Goal: Information Seeking & Learning: Learn about a topic

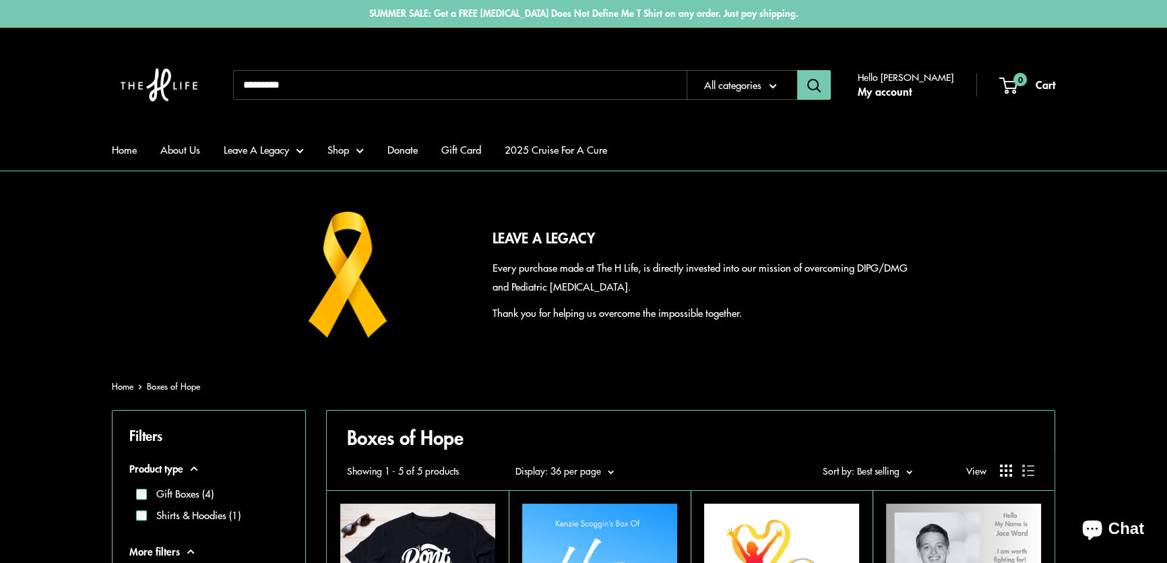
click at [425, 84] on input "Search..." at bounding box center [460, 85] width 454 height 30
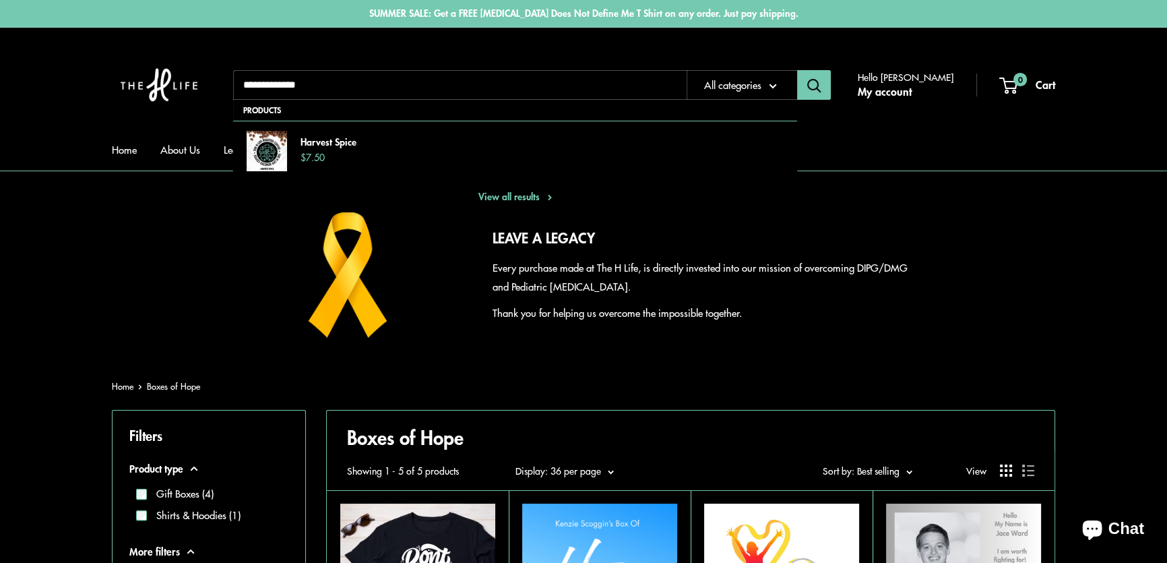
type input "**********"
click at [797, 70] on button "Search" at bounding box center [814, 85] width 34 height 30
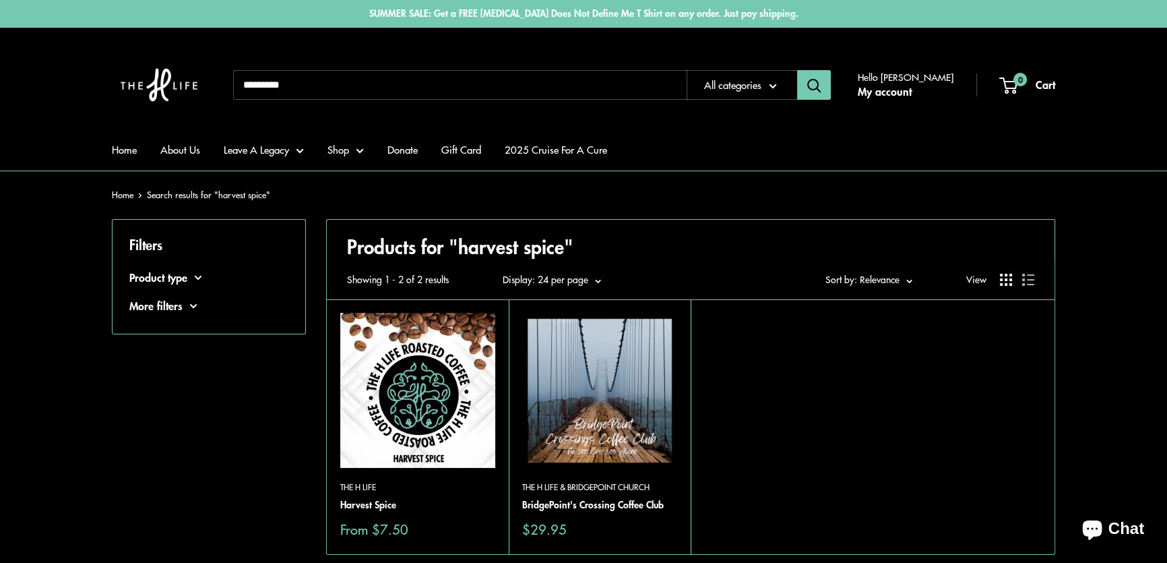
click at [0, 0] on img at bounding box center [0, 0] width 0 height 0
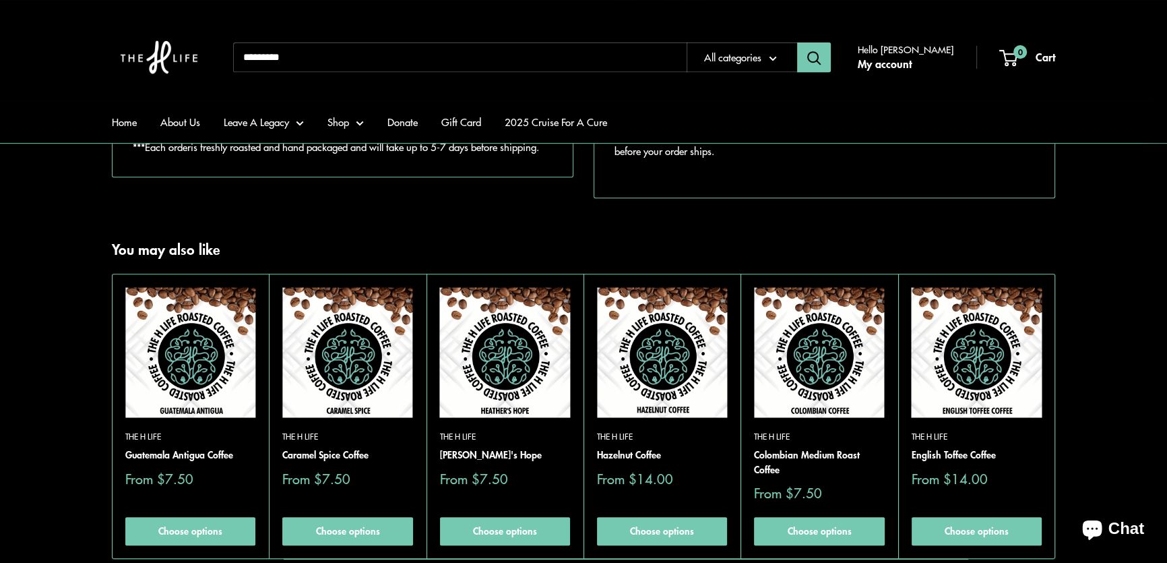
scroll to position [613, 0]
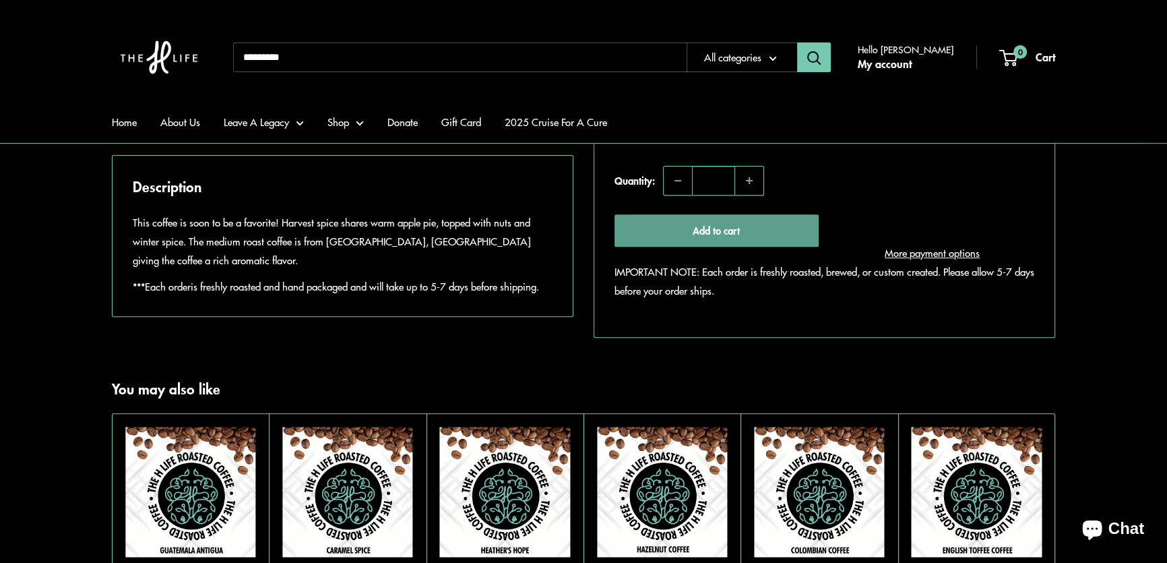
click at [759, 247] on button "Add to cart" at bounding box center [717, 230] width 204 height 32
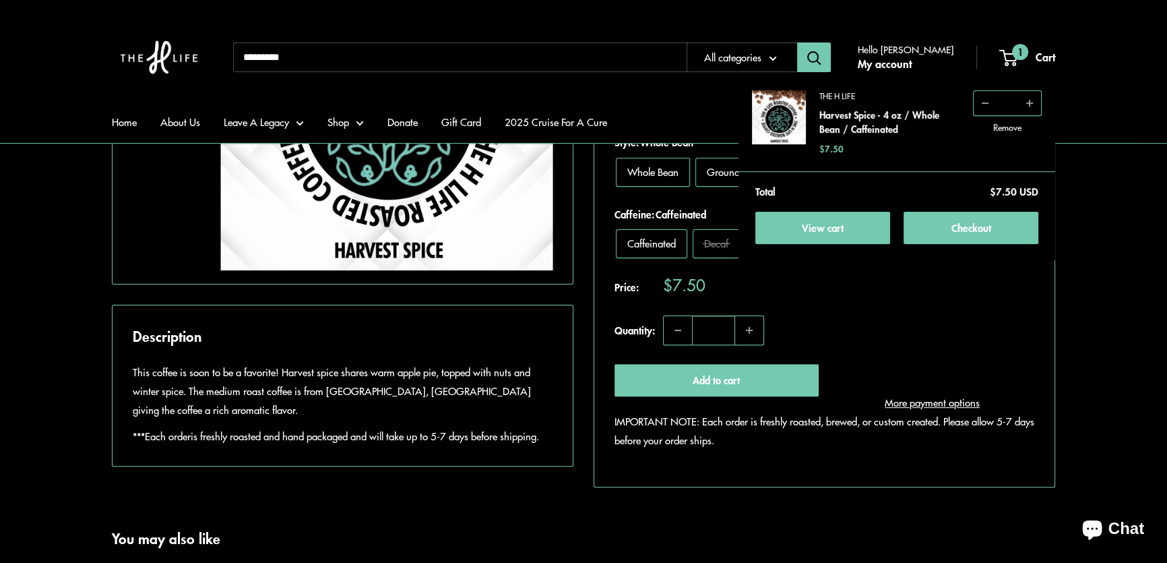
scroll to position [429, 0]
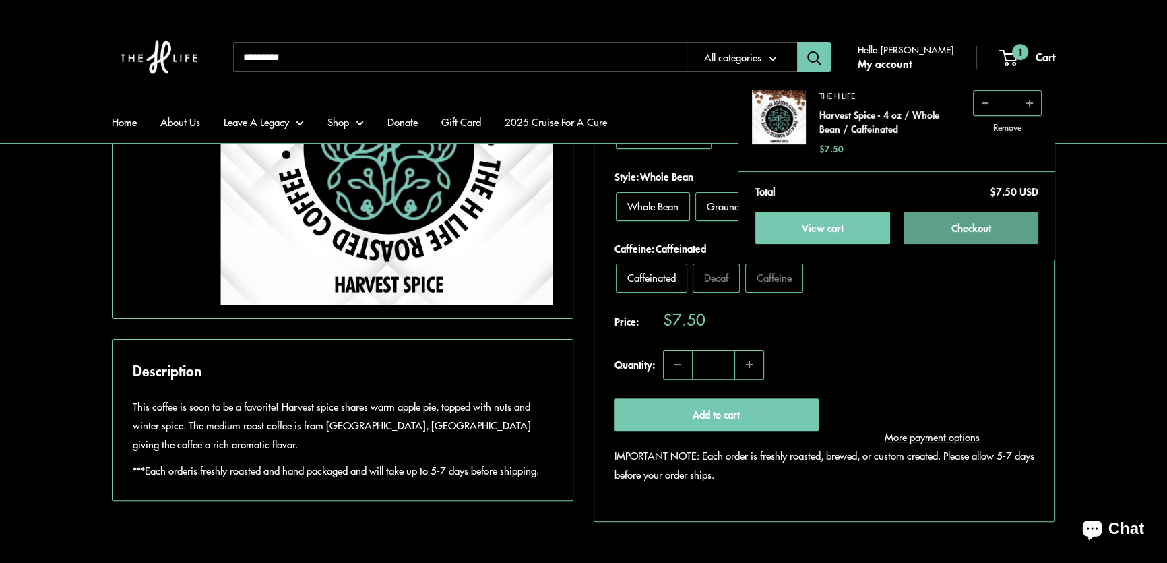
click at [984, 223] on button "Checkout" at bounding box center [971, 228] width 135 height 32
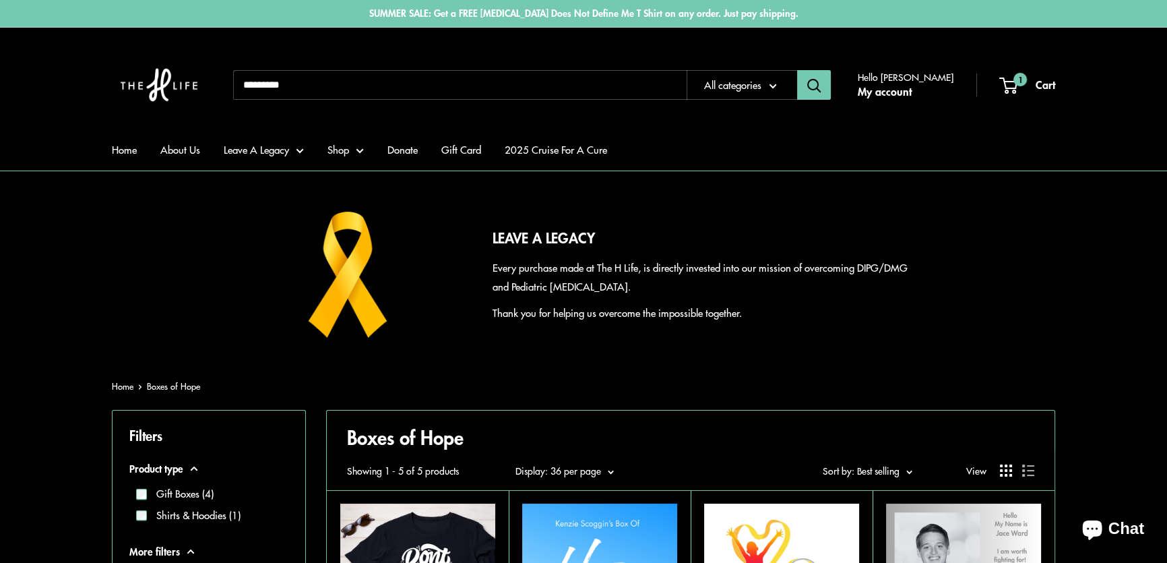
click at [377, 84] on input "Search..." at bounding box center [460, 85] width 454 height 30
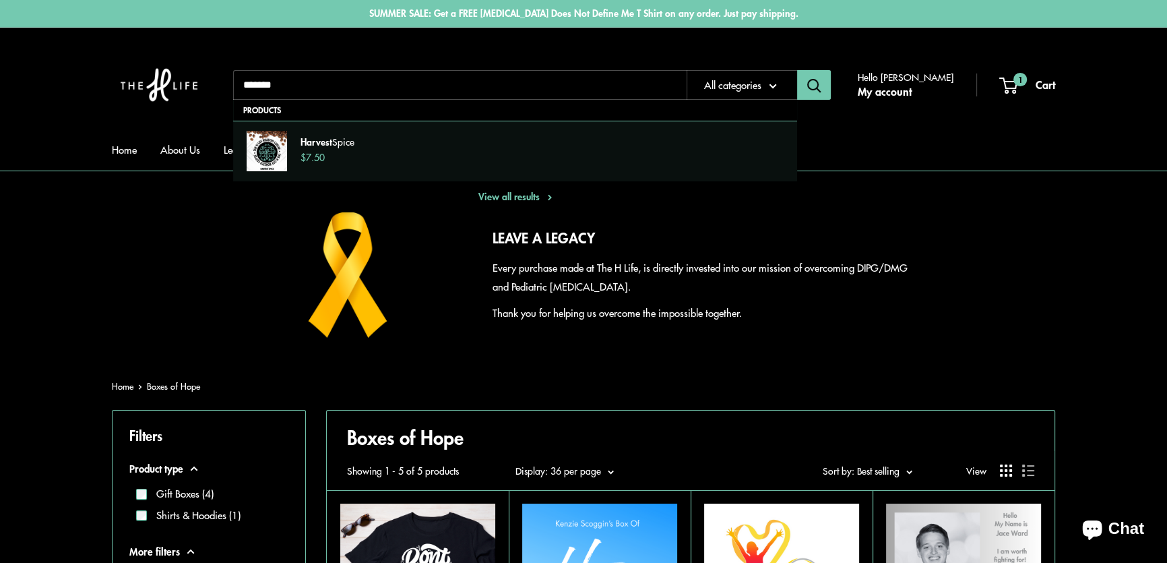
type input "*******"
click at [321, 139] on strong "Harvest" at bounding box center [317, 142] width 32 height 14
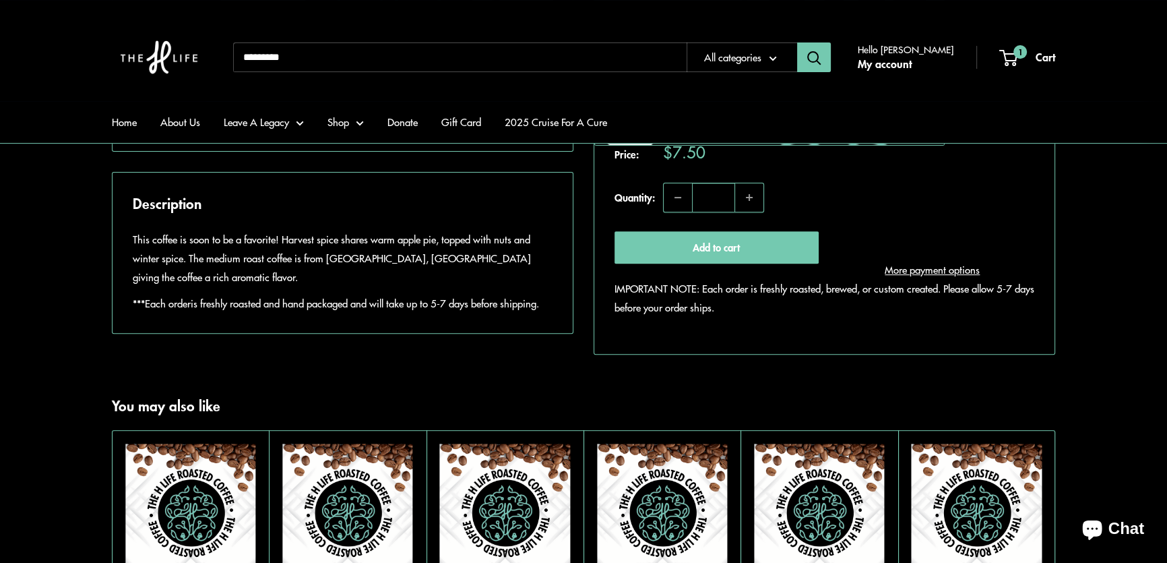
scroll to position [613, 0]
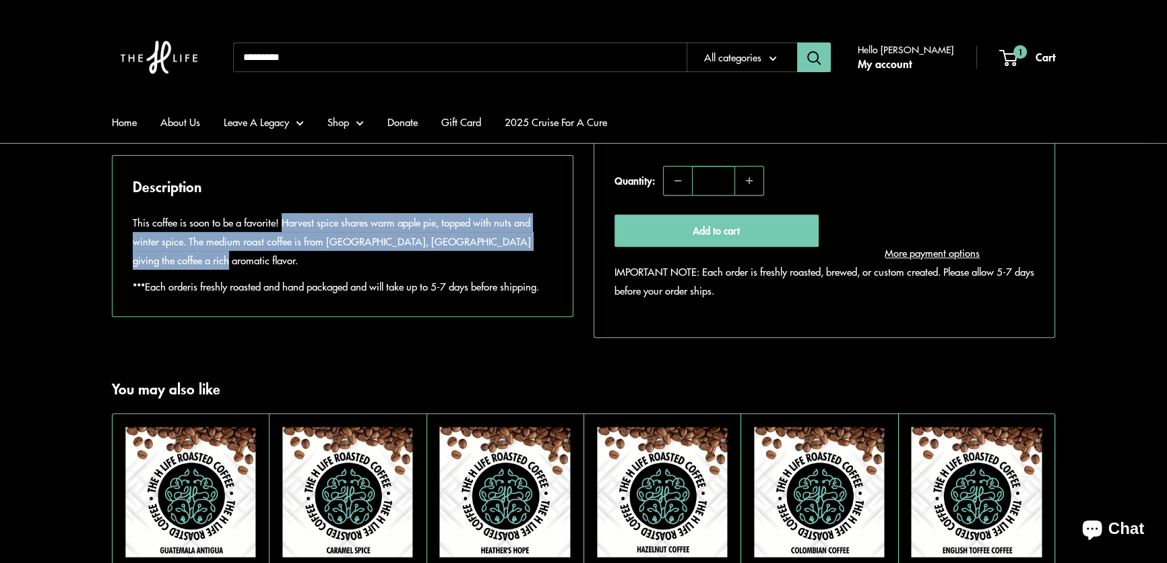
drag, startPoint x: 282, startPoint y: 259, endPoint x: 288, endPoint y: 292, distance: 33.5
click at [288, 270] on p "This coffee is soon to be a favorite! Harvest spice shares warm apple pie, topp…" at bounding box center [343, 241] width 420 height 57
copy p "Harvest spice shares warm apple pie, topped with nuts and winter spice. The med…"
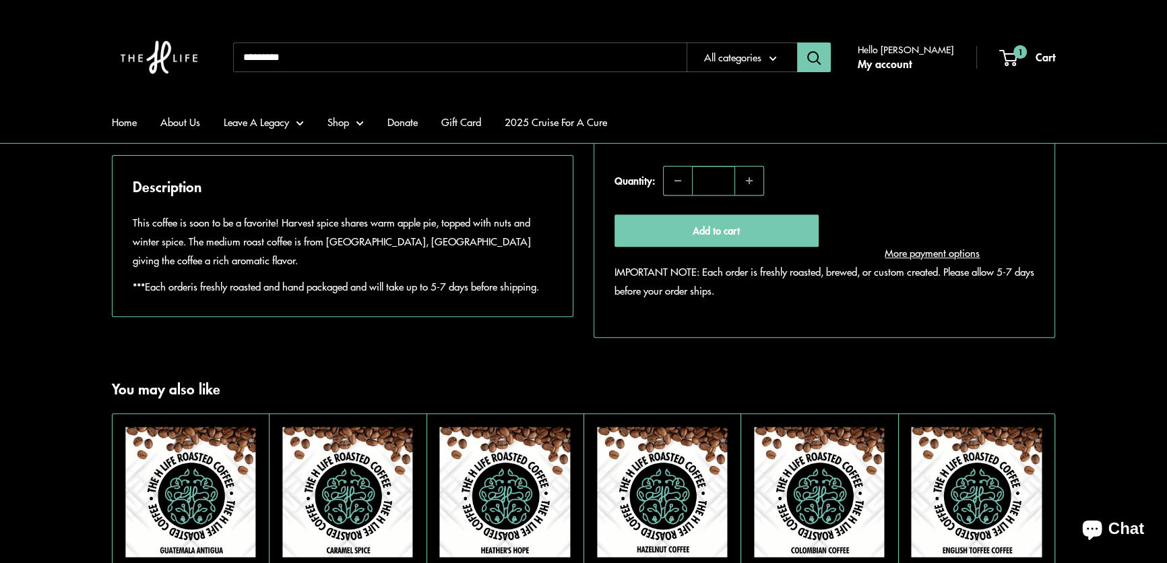
click at [339, 51] on input "Search..." at bounding box center [460, 57] width 454 height 30
type input "*******"
click at [797, 42] on button "Search" at bounding box center [814, 57] width 34 height 30
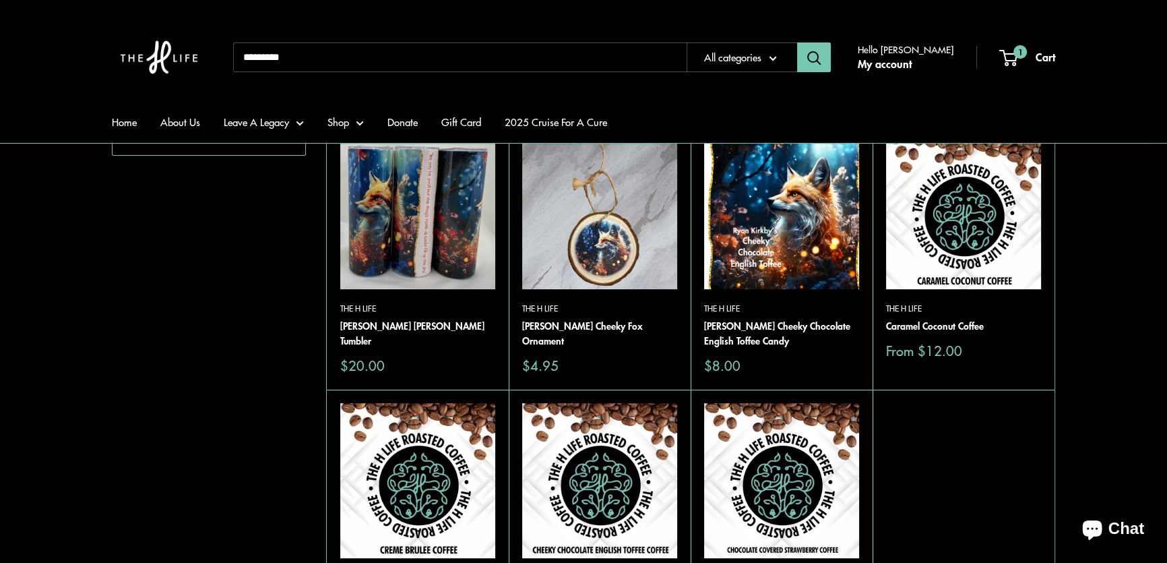
scroll to position [306, 0]
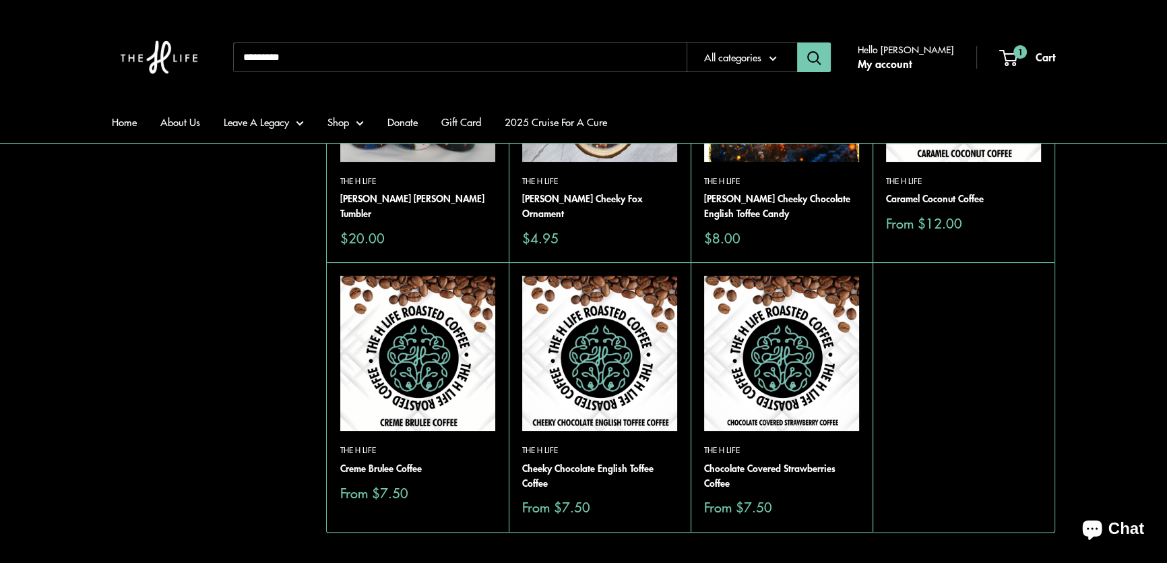
click at [785, 332] on img at bounding box center [781, 353] width 155 height 155
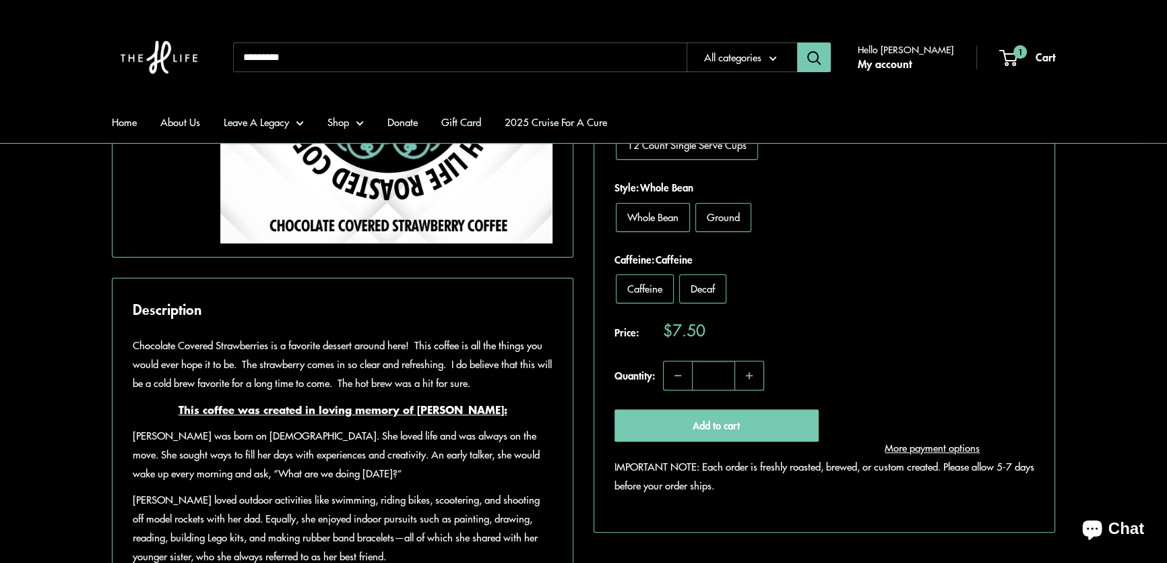
scroll to position [551, 0]
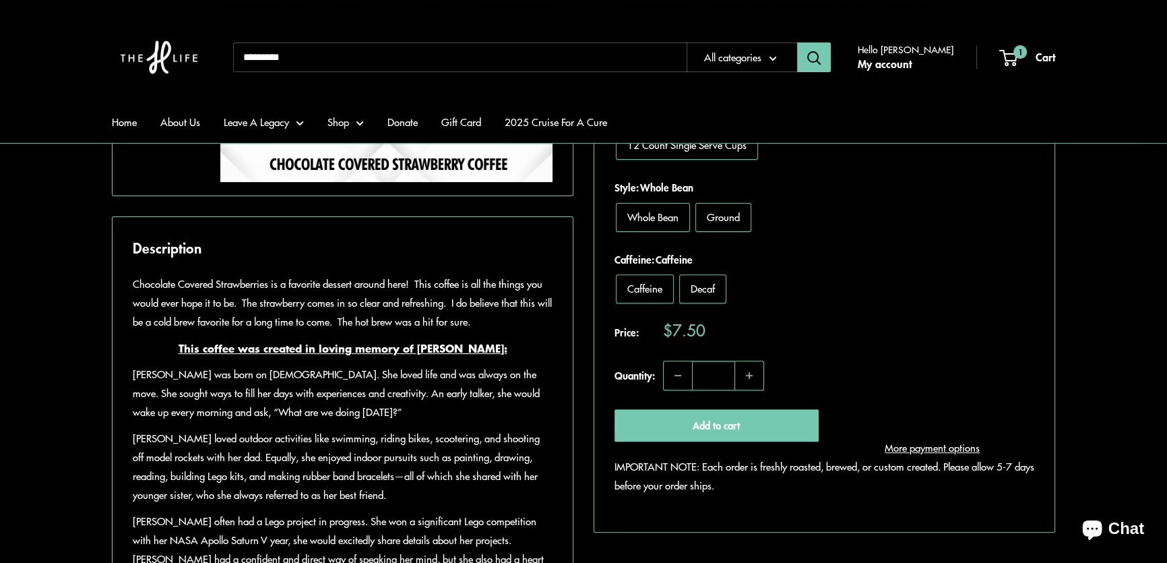
click at [580, 375] on div "Roll over image to zoom in Click on image to zoom / Chocolate Covered Strawberr…" at bounding box center [584, 311] width 944 height 964
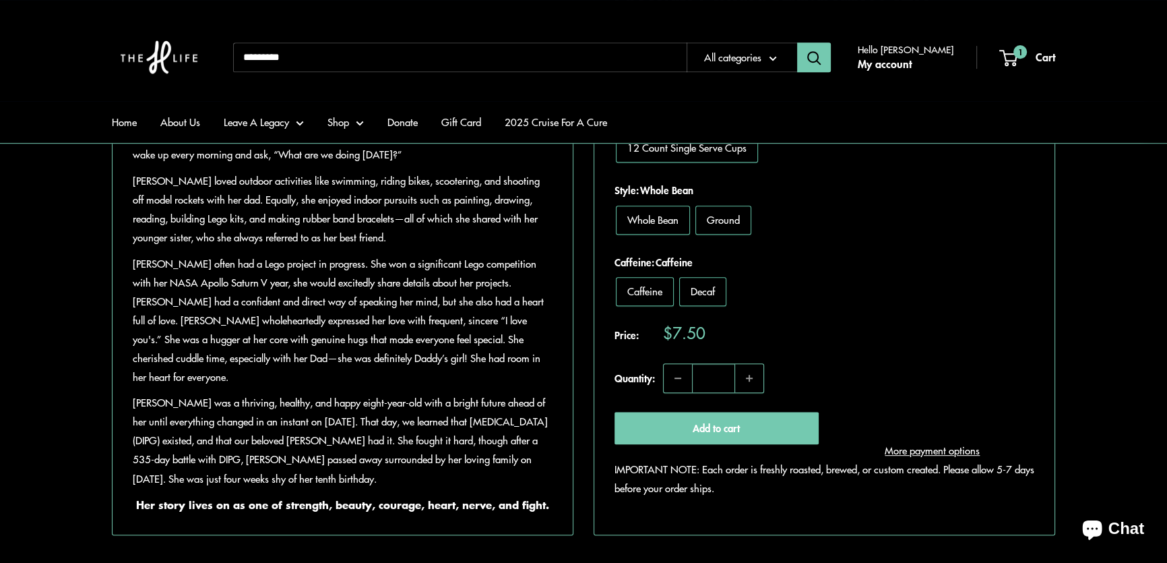
scroll to position [674, 0]
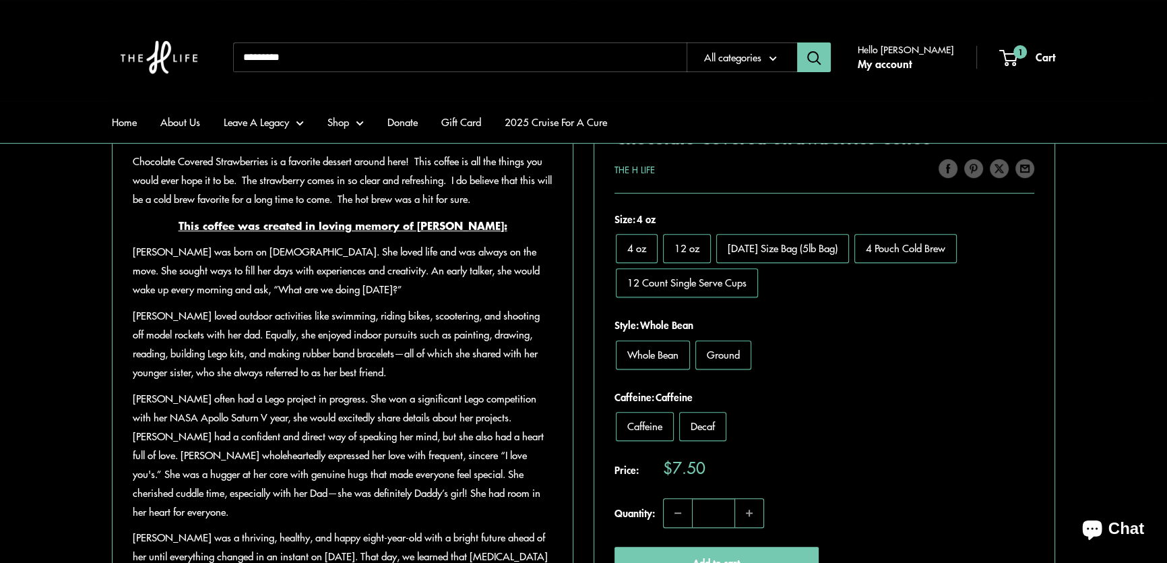
click at [411, 57] on input "Search..." at bounding box center [460, 57] width 454 height 30
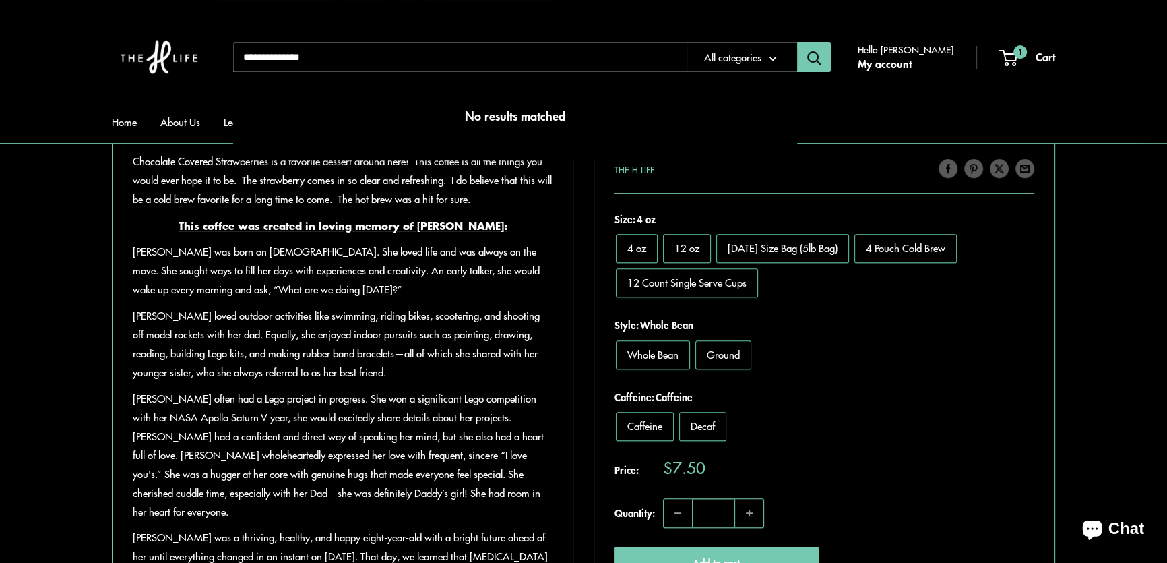
type input "**********"
click at [797, 42] on button "Search" at bounding box center [814, 57] width 34 height 30
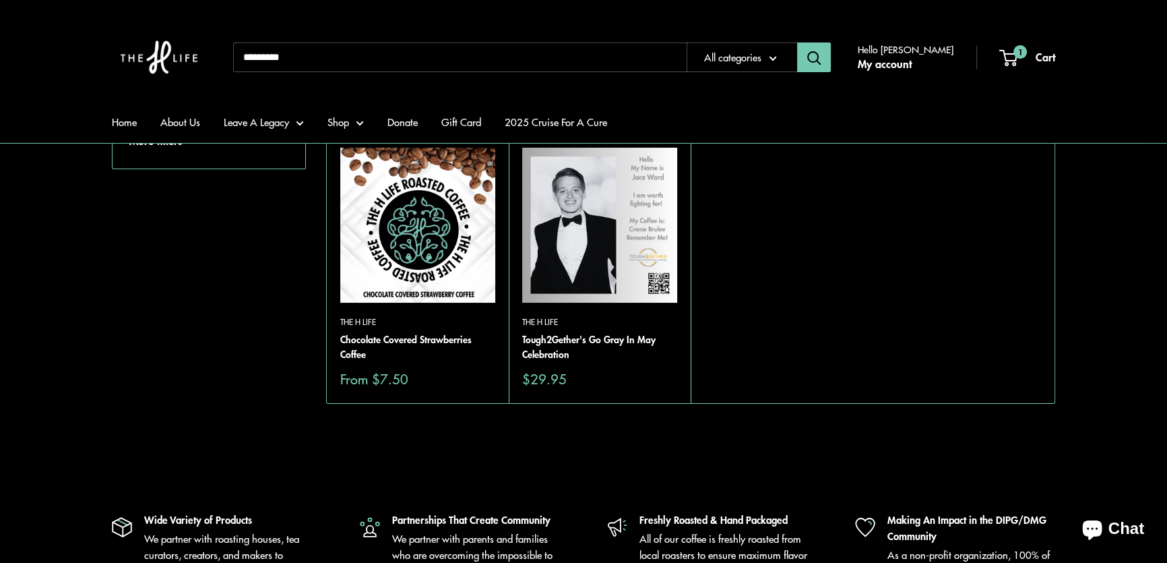
scroll to position [183, 0]
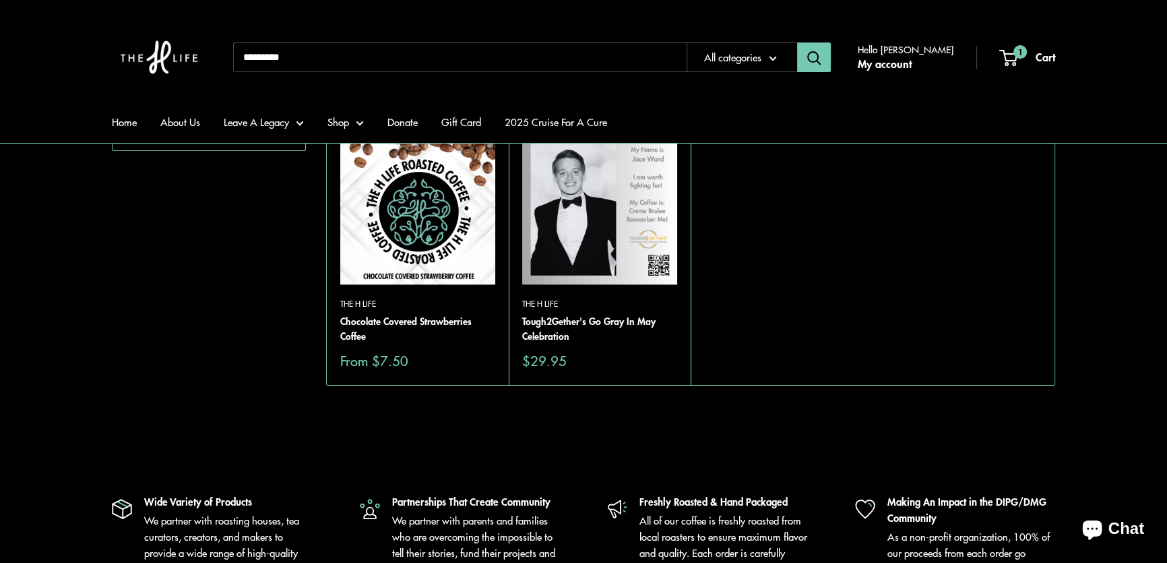
click at [429, 213] on img at bounding box center [417, 206] width 155 height 155
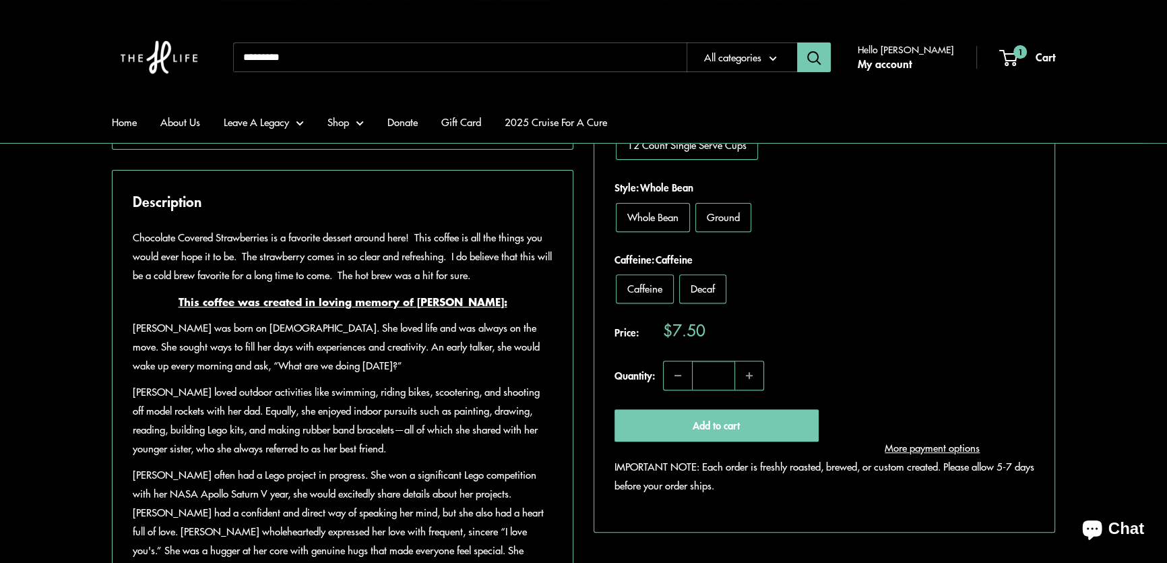
scroll to position [490, 0]
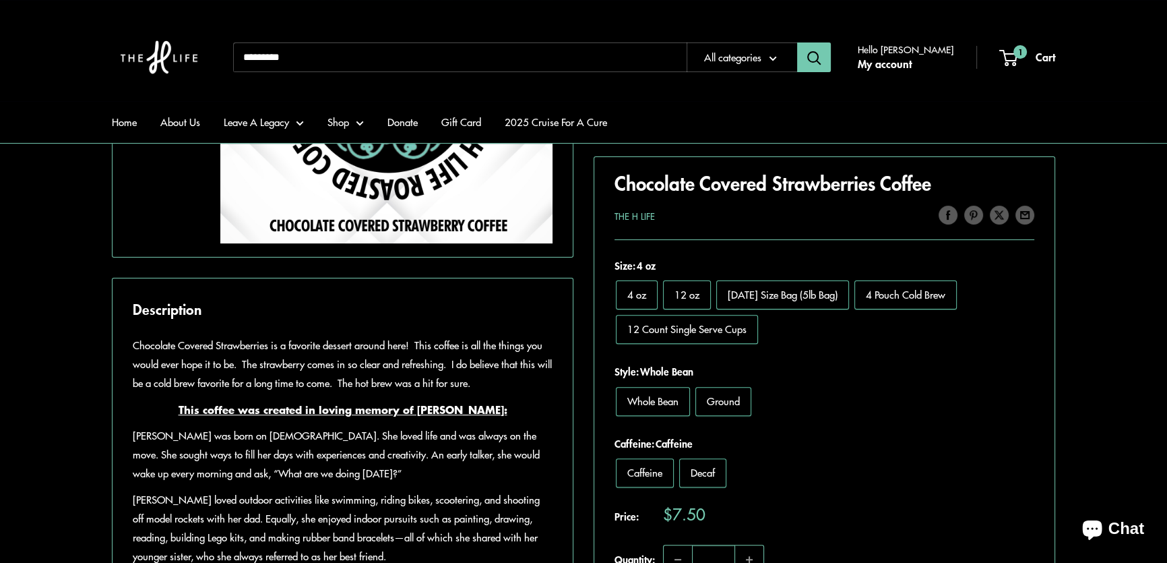
click at [581, 301] on div "Roll over image to zoom in Click on image to zoom / Chocolate Covered Strawberr…" at bounding box center [584, 372] width 944 height 964
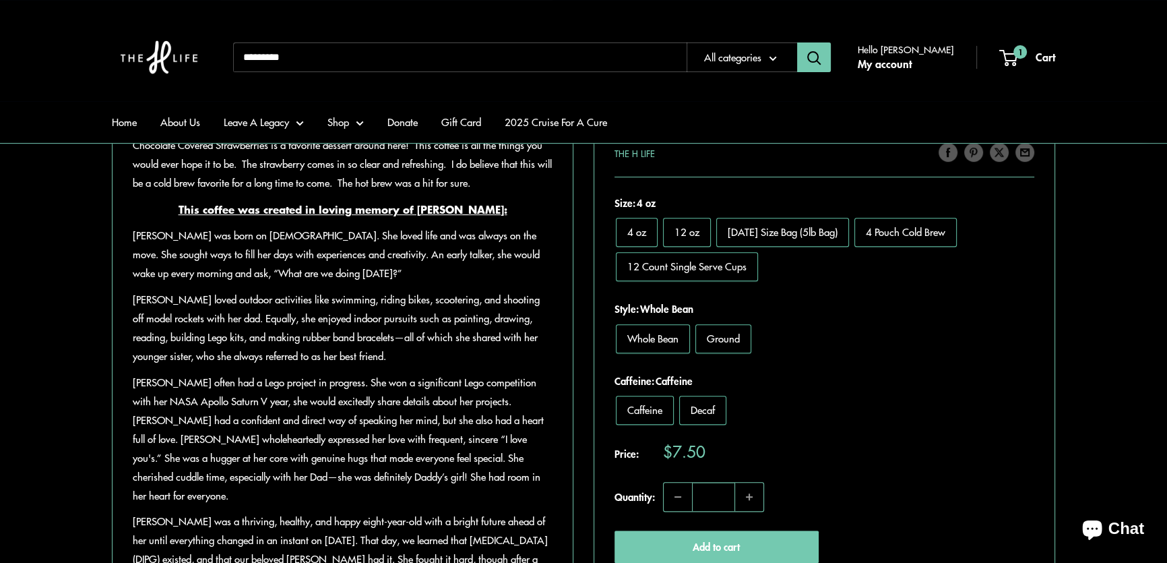
scroll to position [674, 0]
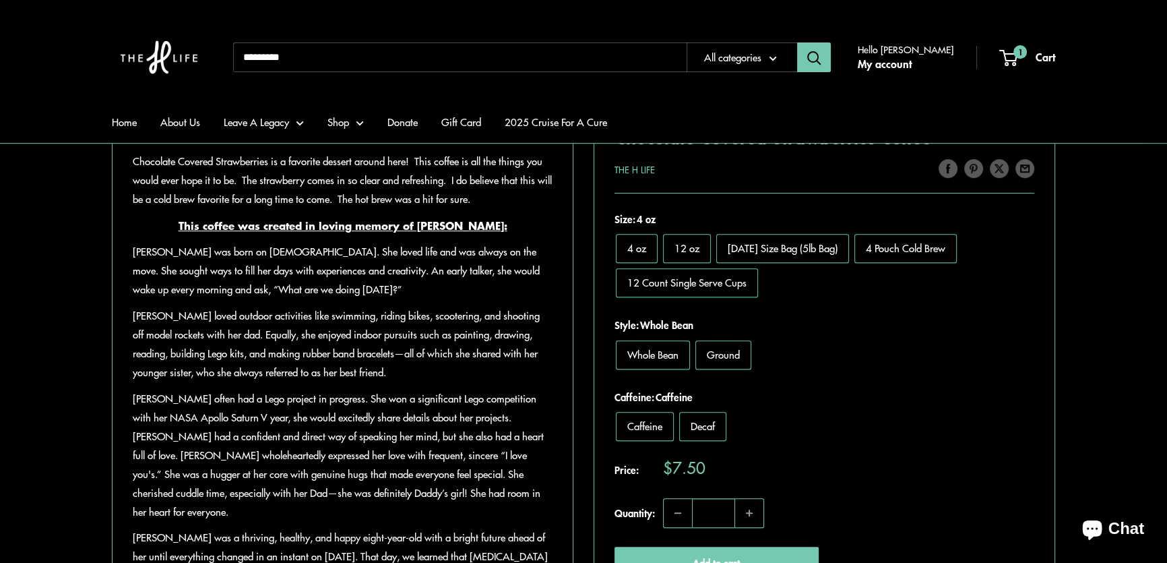
click at [582, 361] on div "Roll over image to zoom in Click on image to zoom / Chocolate Covered Strawberr…" at bounding box center [584, 188] width 944 height 964
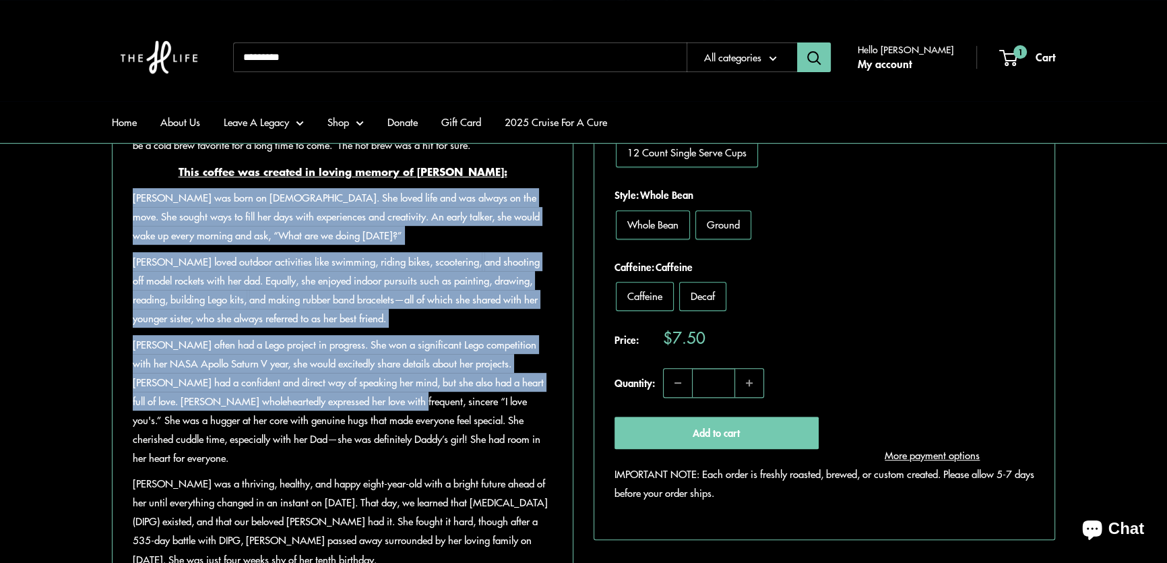
scroll to position [796, 0]
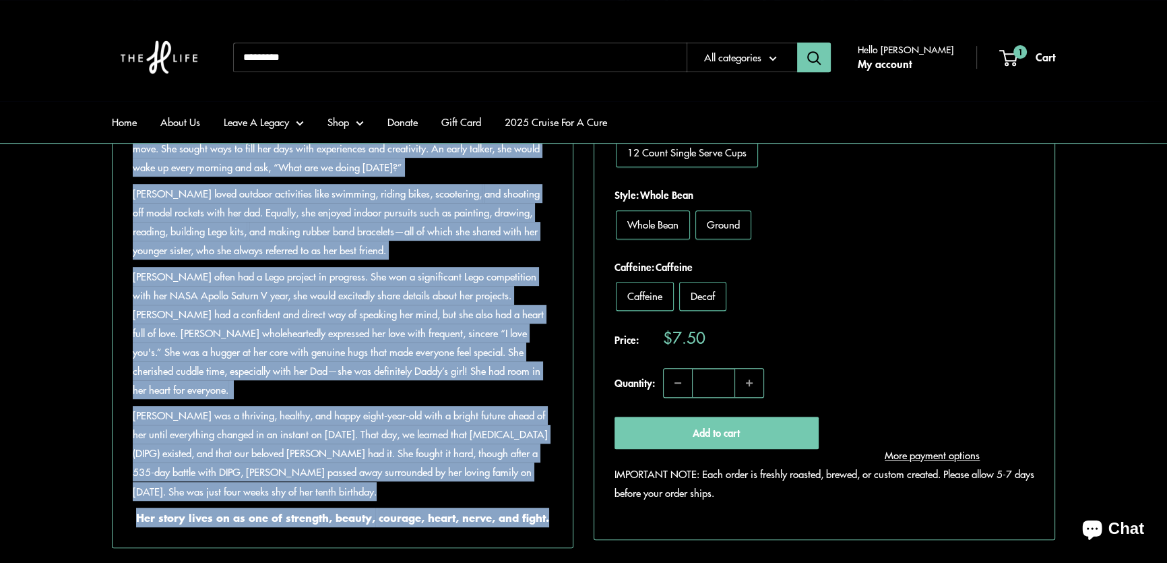
drag, startPoint x: 133, startPoint y: 351, endPoint x: 586, endPoint y: 526, distance: 485.4
click at [586, 526] on div "Roll over image to zoom in Click on image to zoom / Chocolate Covered Strawberr…" at bounding box center [584, 66] width 944 height 964
copy div "Madeline was born on April 3, 2009. She loved life and was always on the move. …"
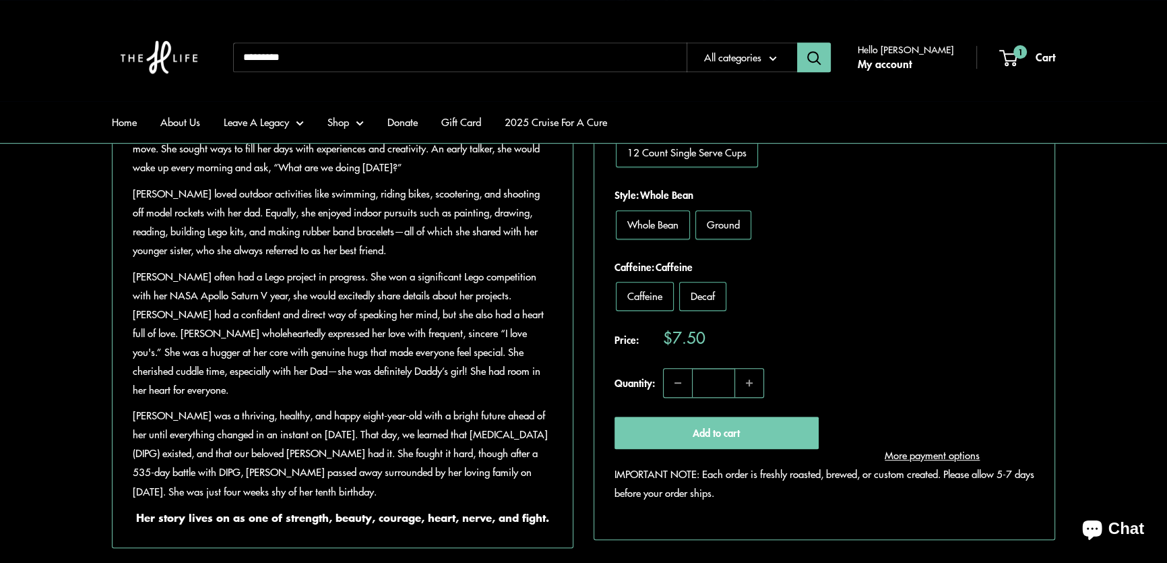
click at [689, 105] on ul "Home About Us Leave A Legacy Heather's Coffee Club Say My Name Boxes of Hope Sa…" at bounding box center [584, 122] width 944 height 42
click at [326, 60] on input "Search..." at bounding box center [460, 57] width 454 height 30
type input "****"
click at [797, 42] on button "Search" at bounding box center [814, 57] width 34 height 30
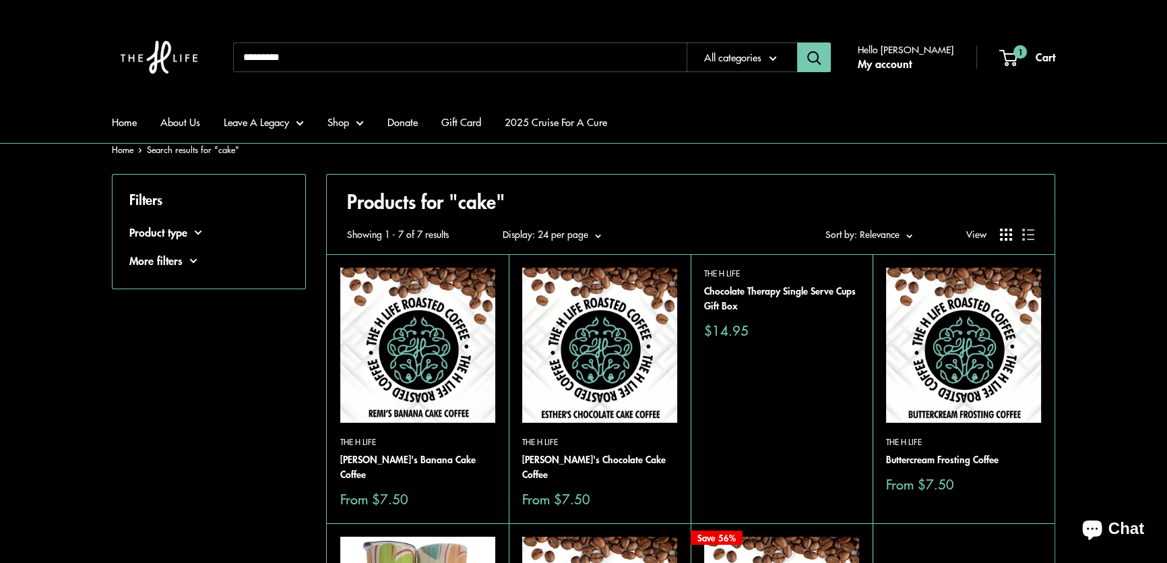
scroll to position [122, 0]
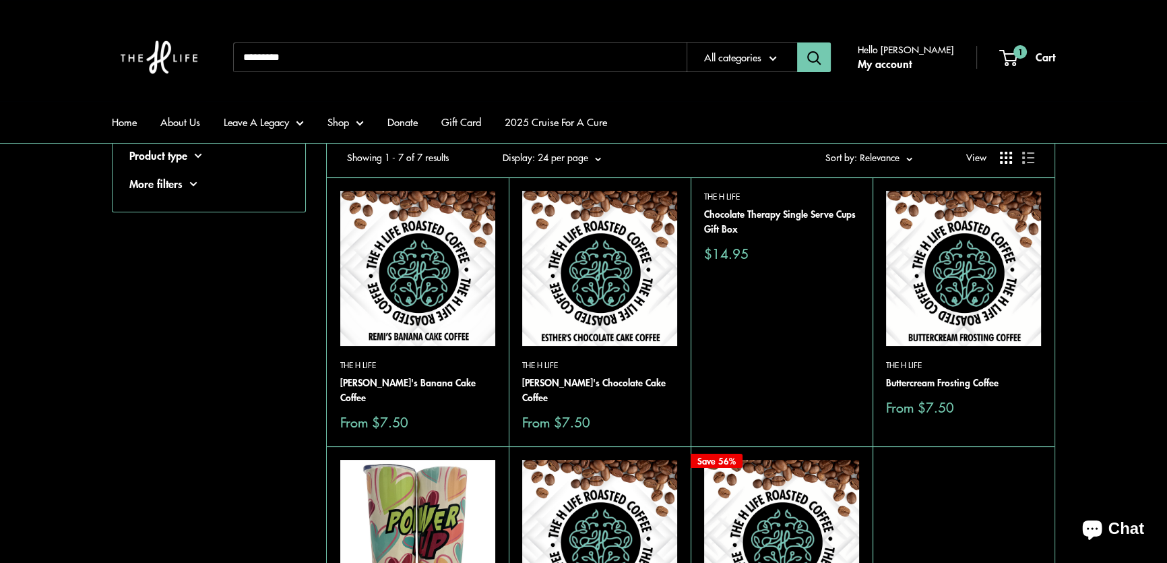
click at [606, 279] on img at bounding box center [599, 268] width 155 height 155
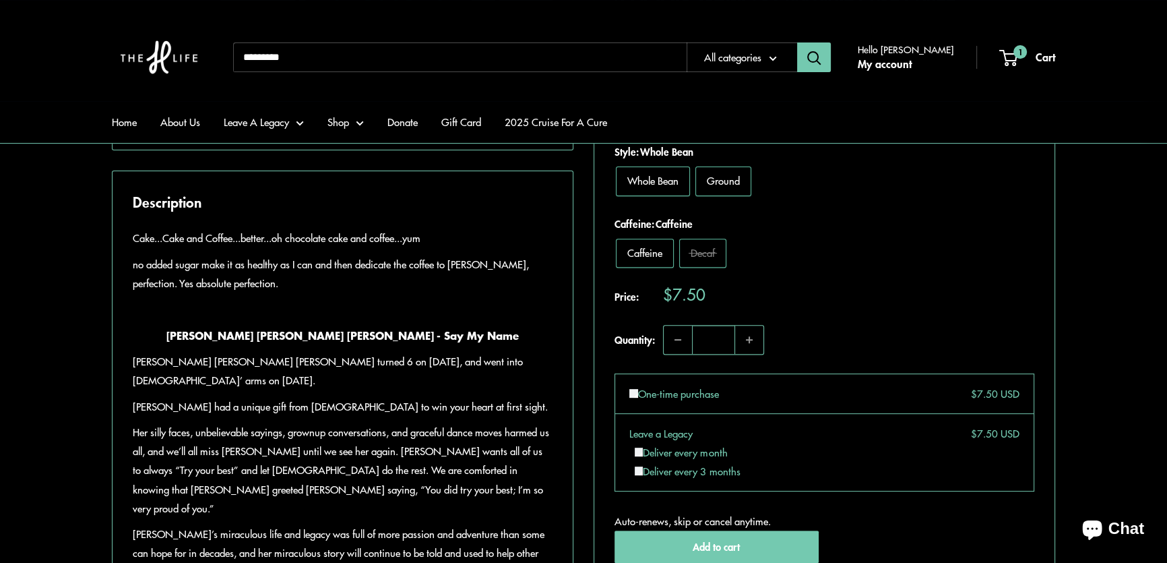
scroll to position [735, 0]
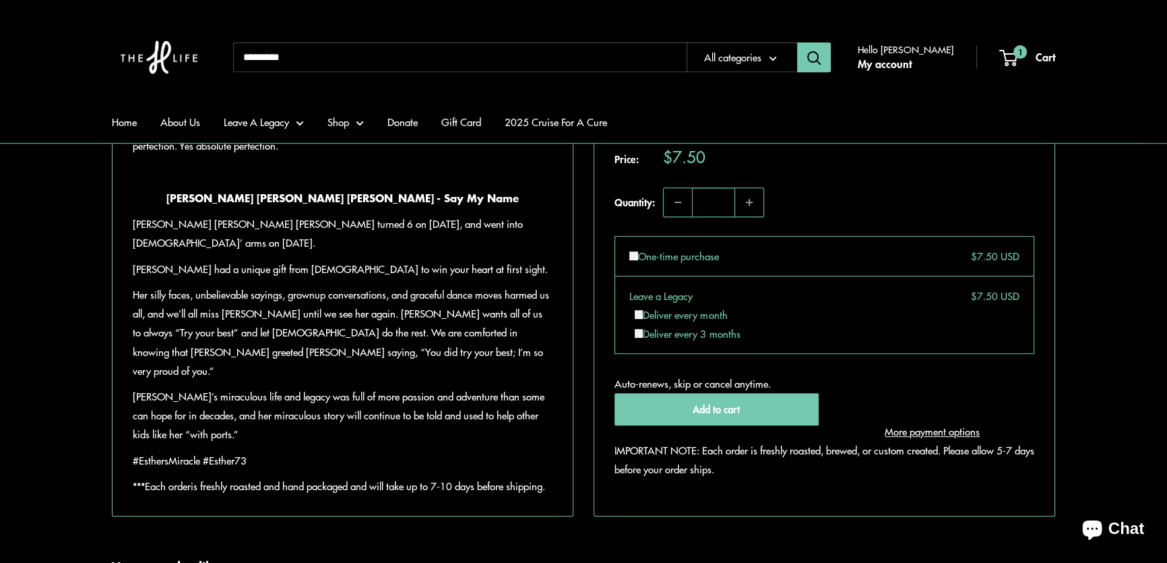
click at [328, 60] on input "Search..." at bounding box center [460, 57] width 454 height 30
type input "****"
click at [797, 42] on button "Search" at bounding box center [814, 57] width 34 height 30
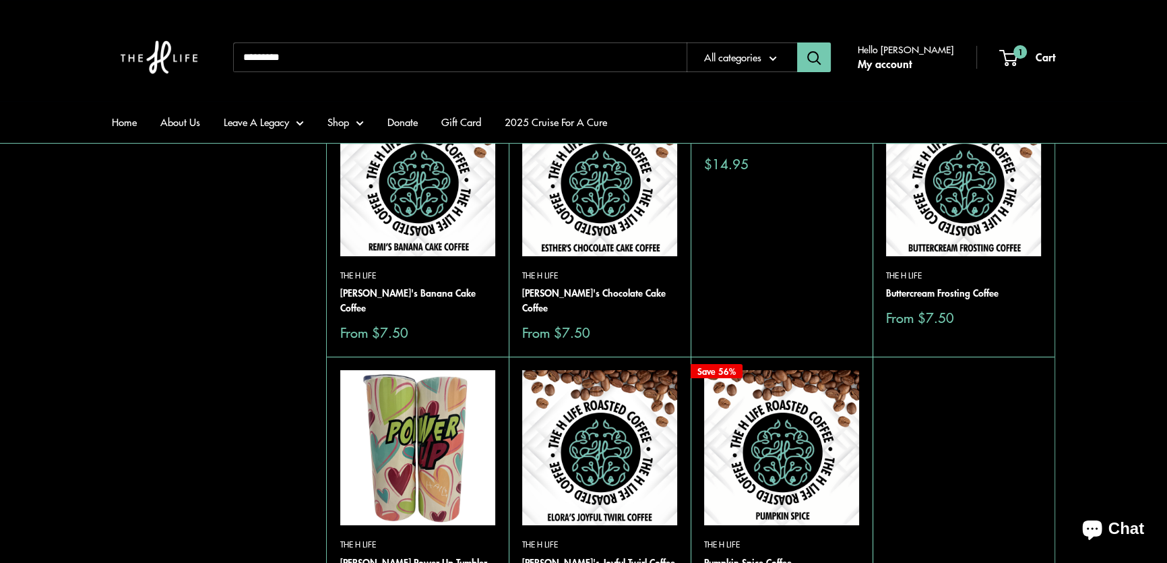
scroll to position [183, 0]
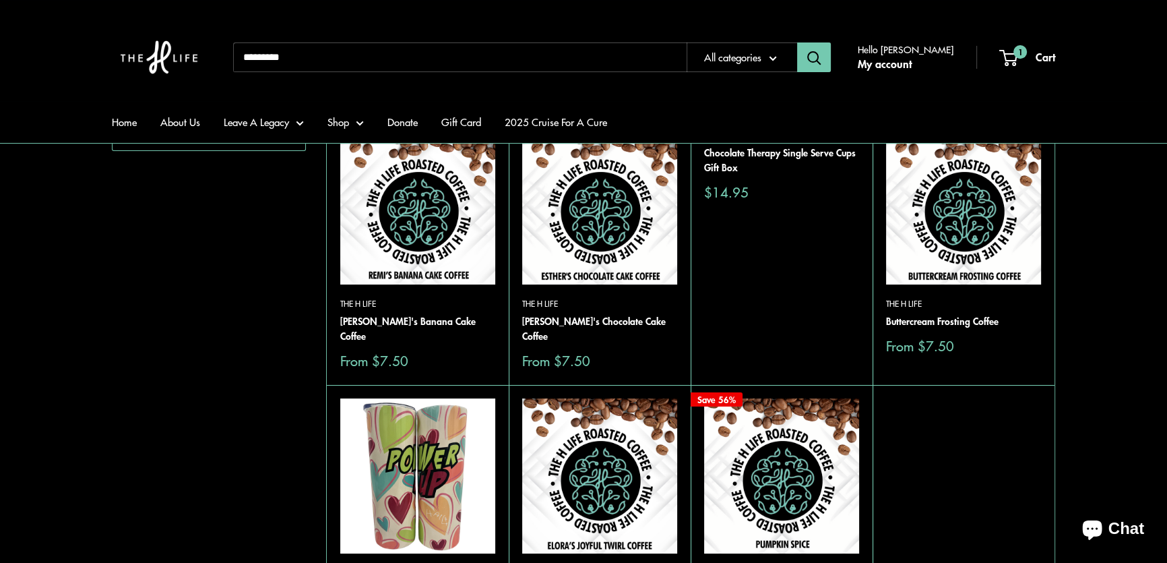
click at [0, 0] on img at bounding box center [0, 0] width 0 height 0
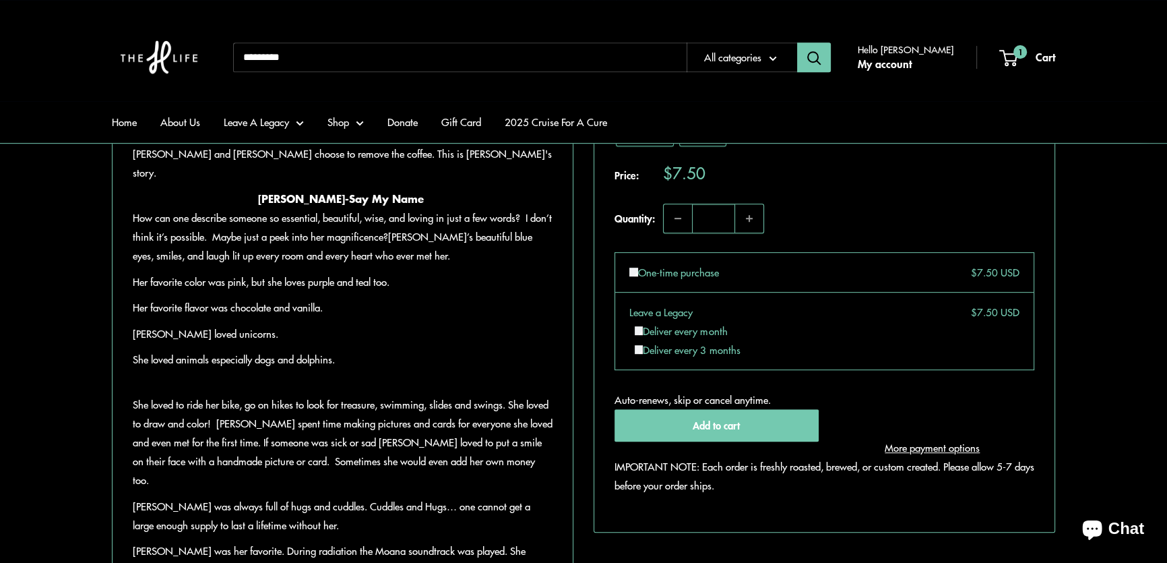
scroll to position [857, 0]
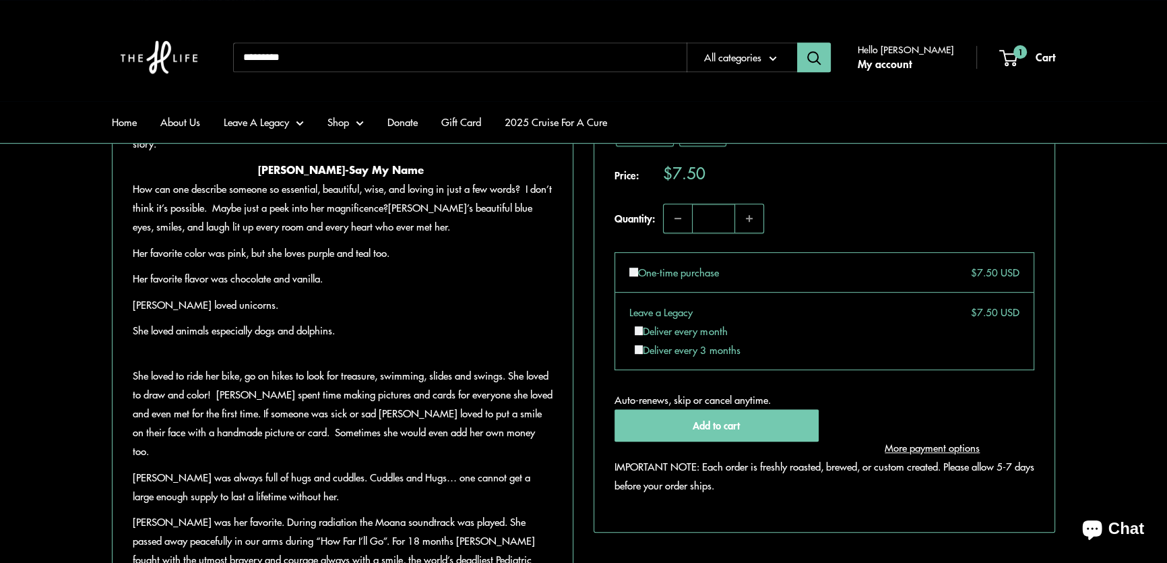
click at [321, 43] on input "Search..." at bounding box center [460, 57] width 454 height 30
type input "**********"
click at [797, 42] on button "Search" at bounding box center [814, 57] width 34 height 30
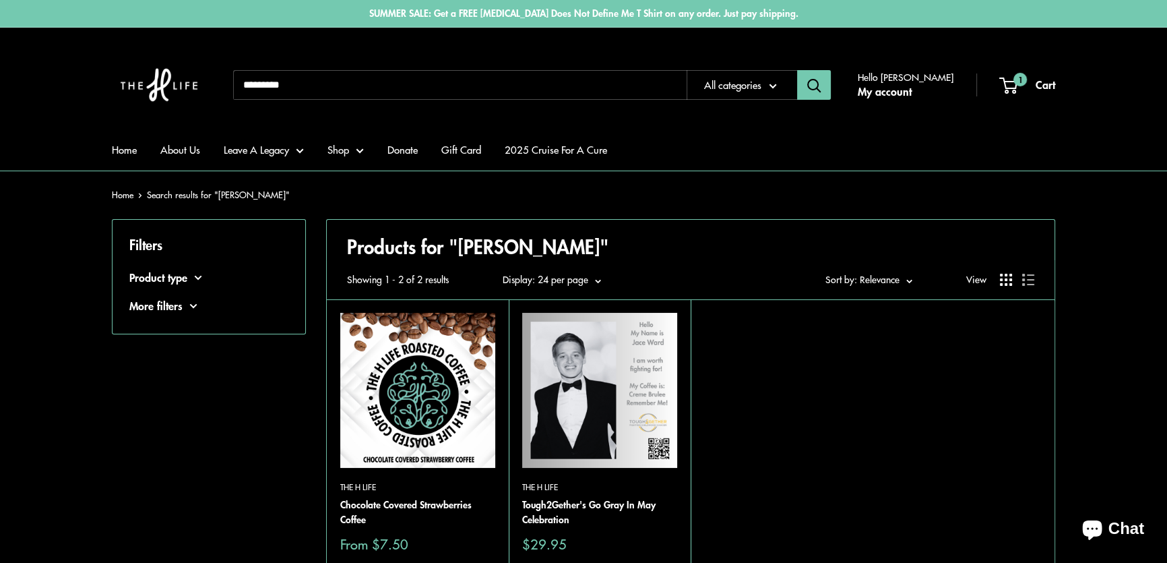
click at [396, 389] on img at bounding box center [417, 390] width 155 height 155
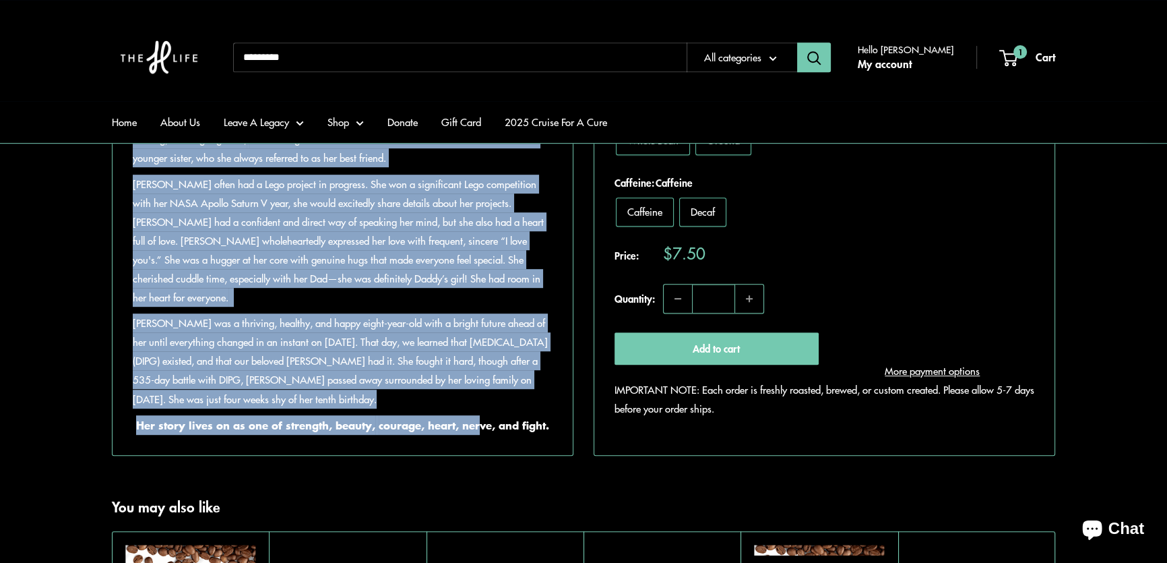
scroll to position [919, 0]
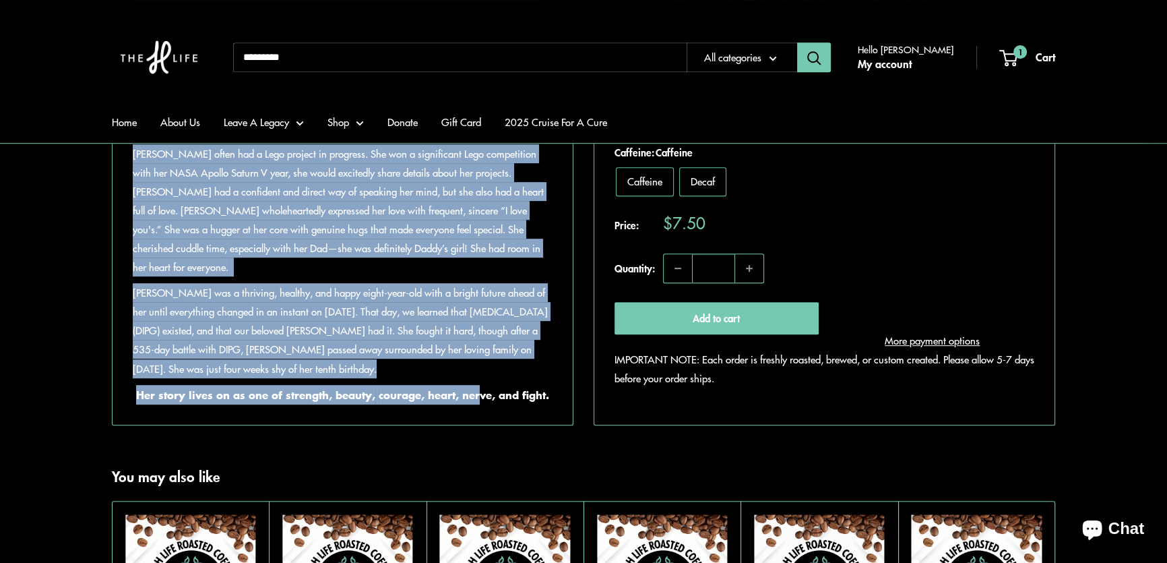
drag, startPoint x: 135, startPoint y: 291, endPoint x: 466, endPoint y: 390, distance: 345.9
click at [467, 390] on div "Chocolate Covered Strawberries is a favorite dessert around here! This coffee i…" at bounding box center [343, 155] width 420 height 497
copy div "Madeline was born on April 3, 2009. She loved life and was always on the move. …"
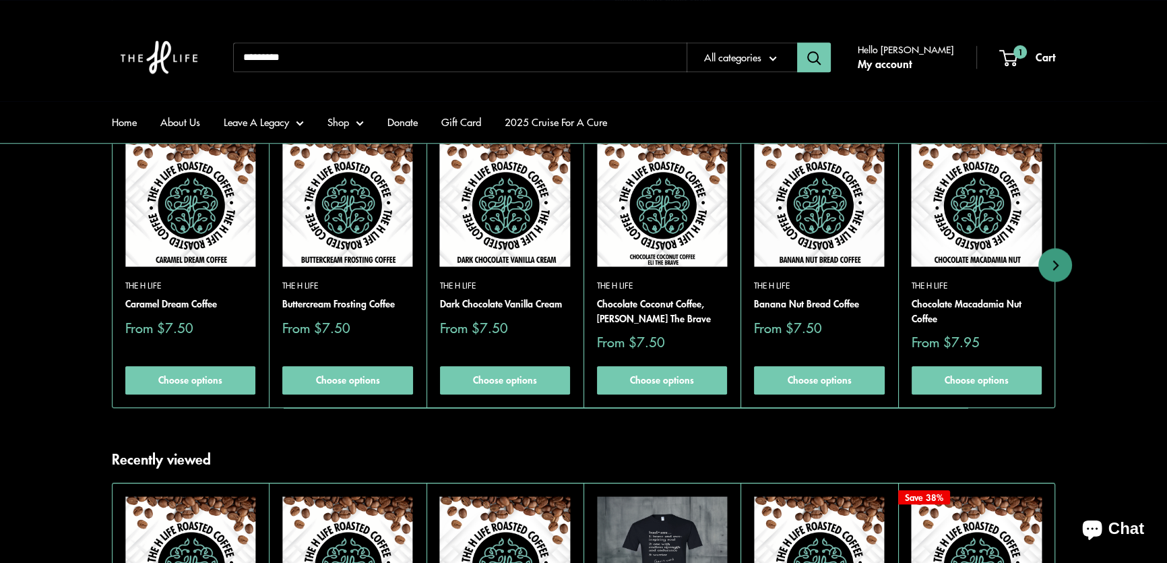
scroll to position [1287, 0]
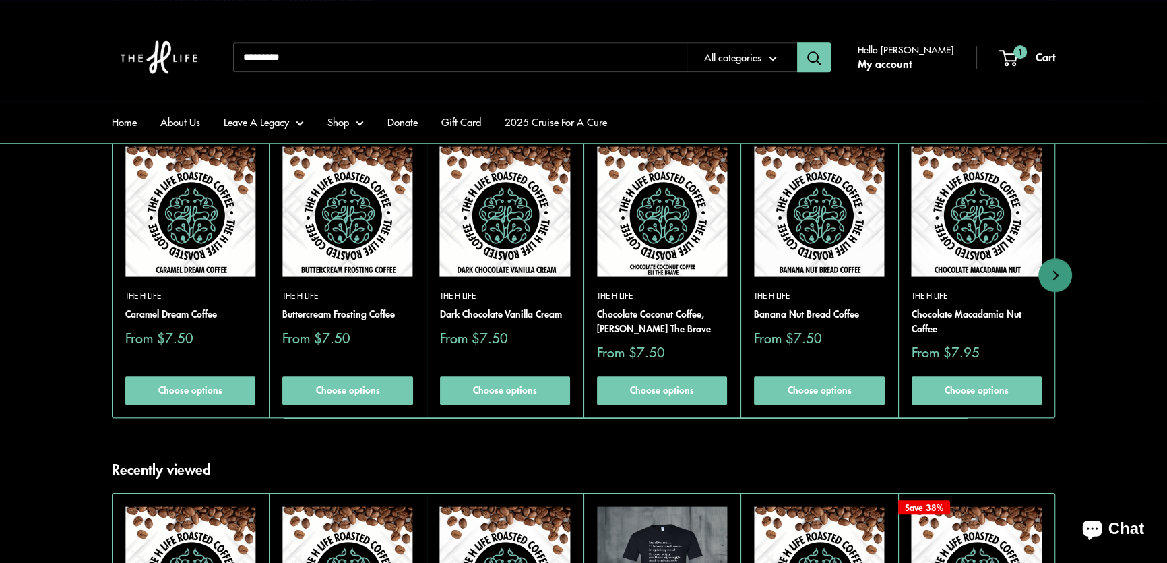
click at [0, 0] on img at bounding box center [0, 0] width 0 height 0
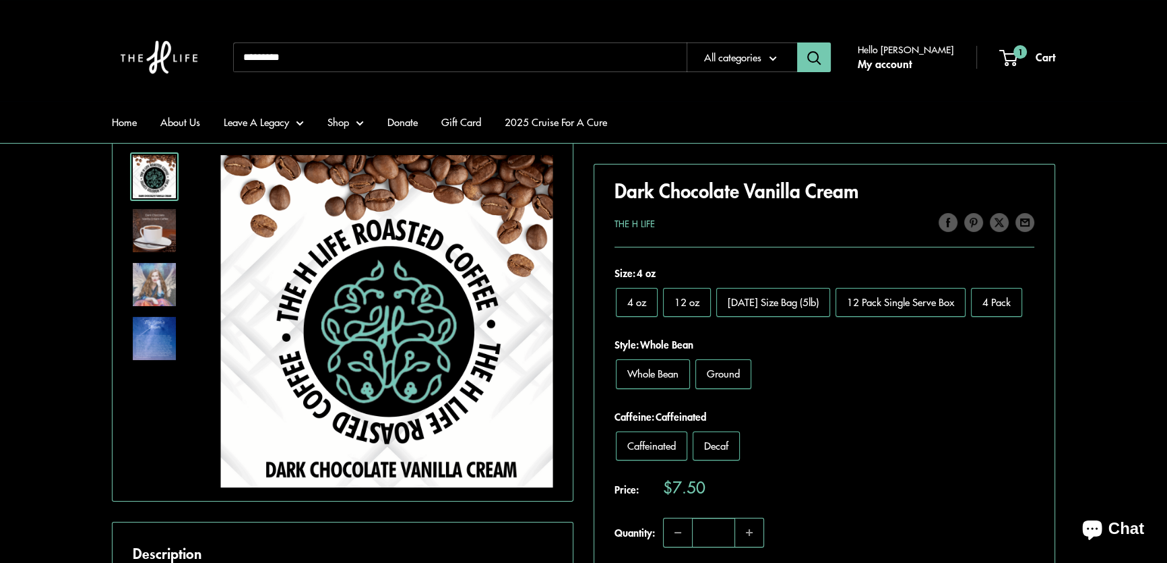
scroll to position [183, 0]
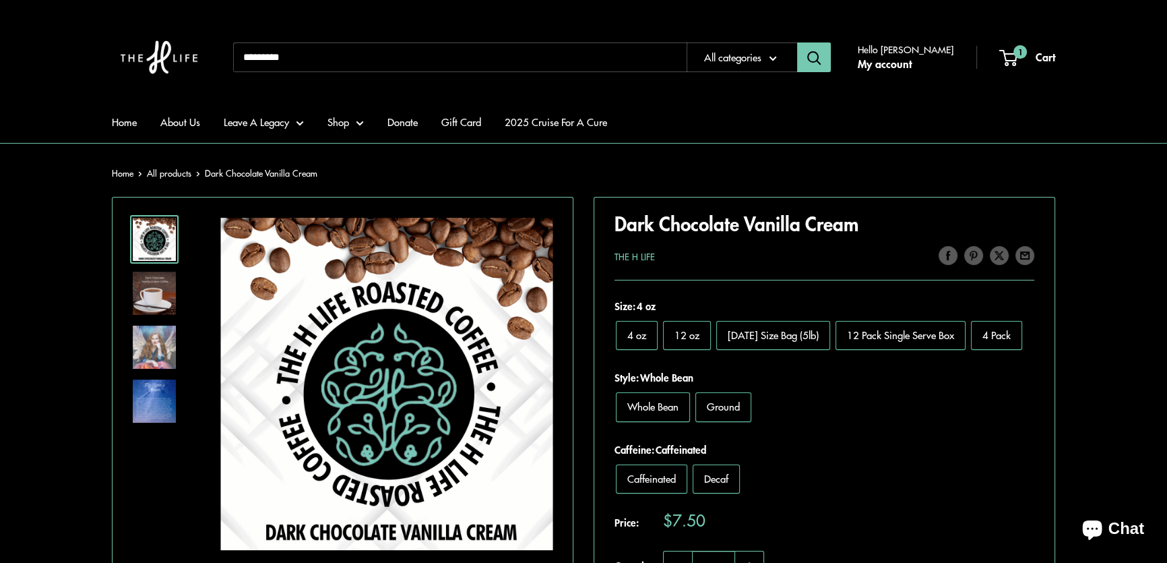
click at [148, 348] on img at bounding box center [154, 347] width 43 height 43
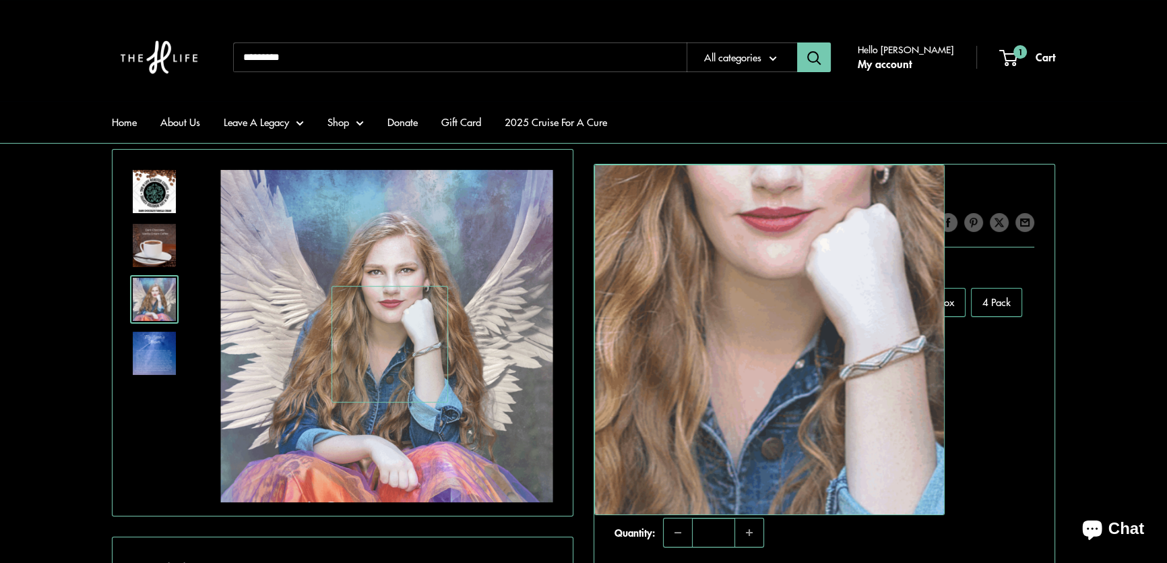
scroll to position [245, 0]
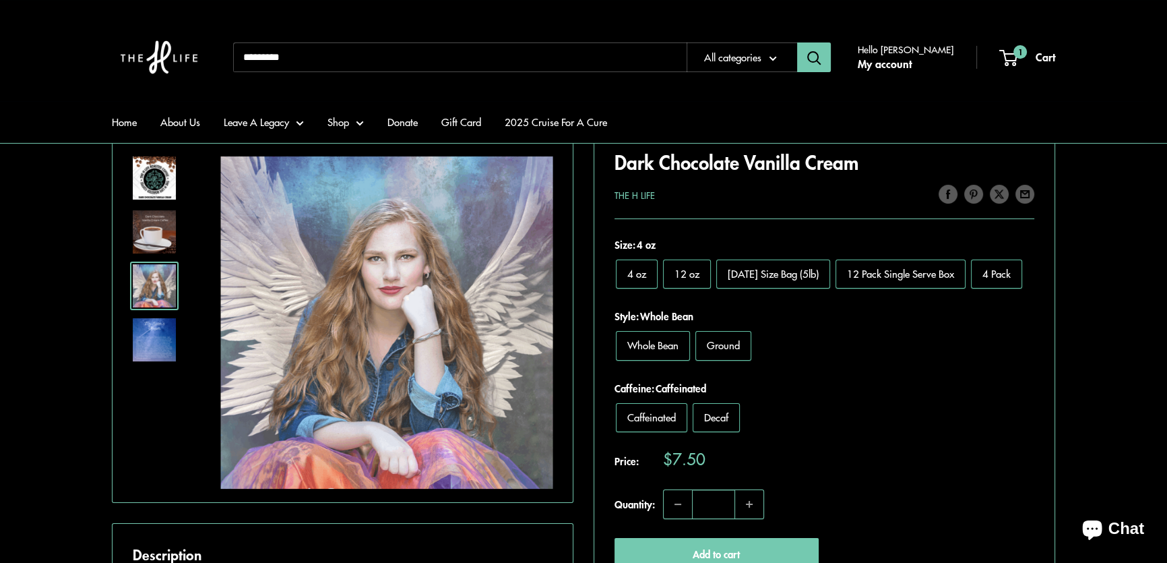
click at [162, 219] on img at bounding box center [154, 231] width 43 height 43
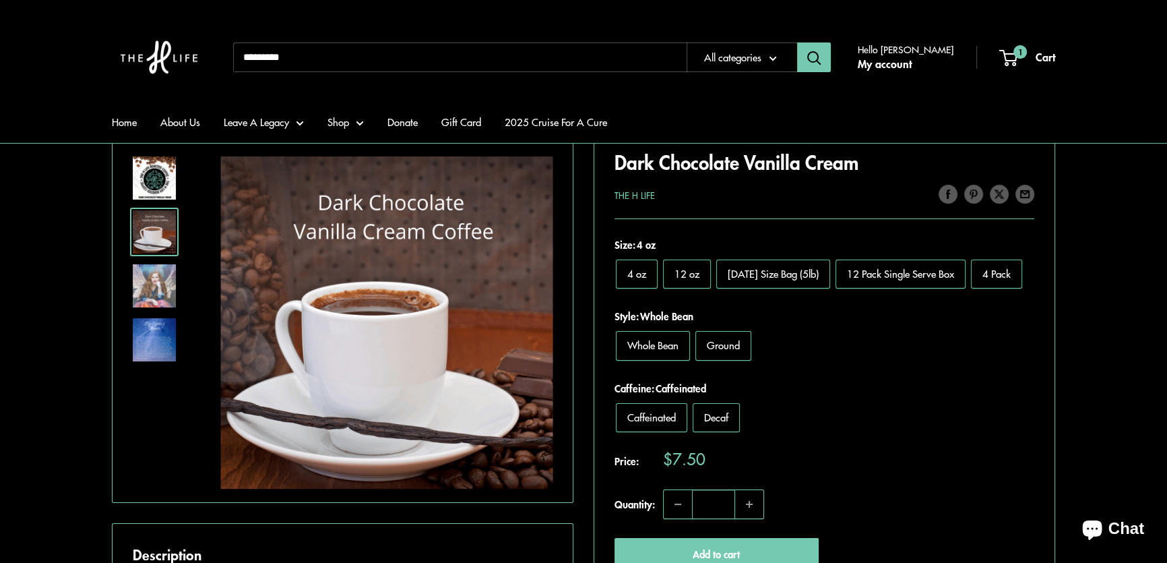
click at [148, 340] on img at bounding box center [154, 339] width 43 height 43
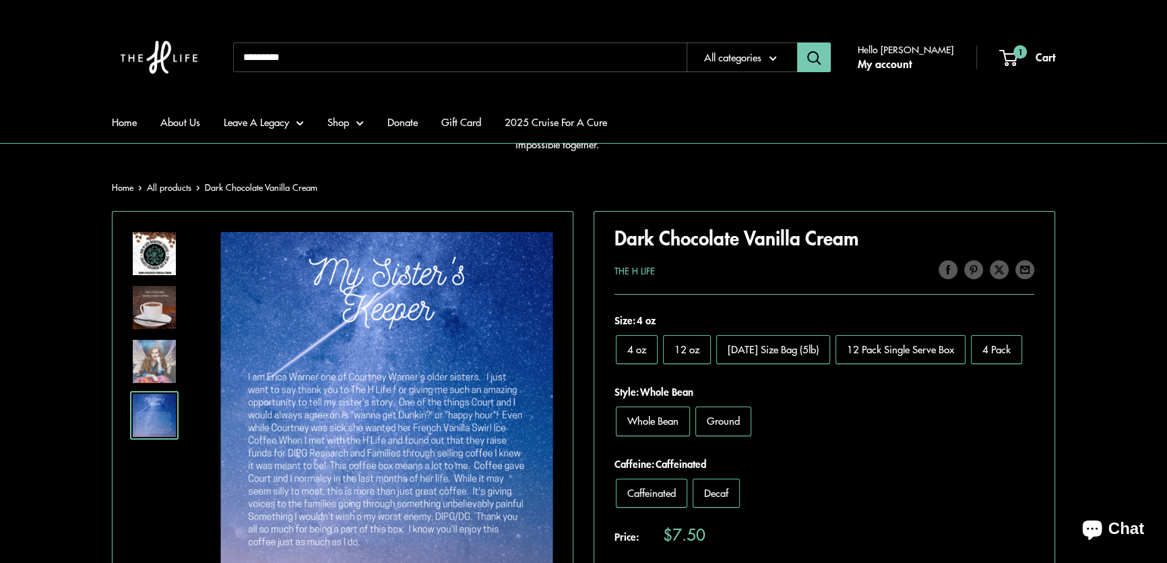
scroll to position [61, 0]
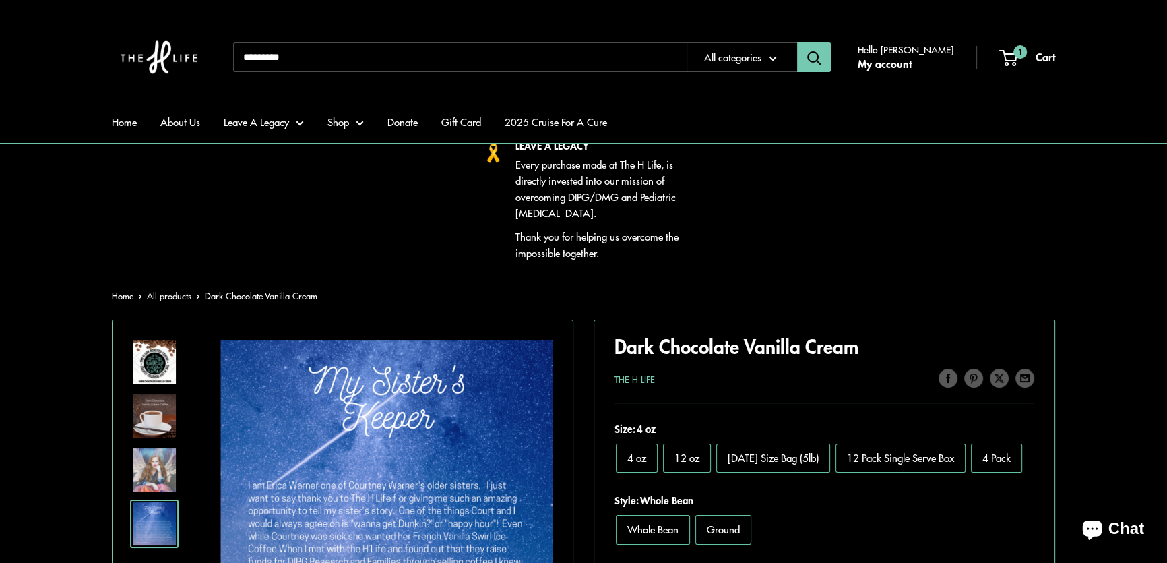
click at [301, 55] on input "Search..." at bounding box center [460, 57] width 454 height 30
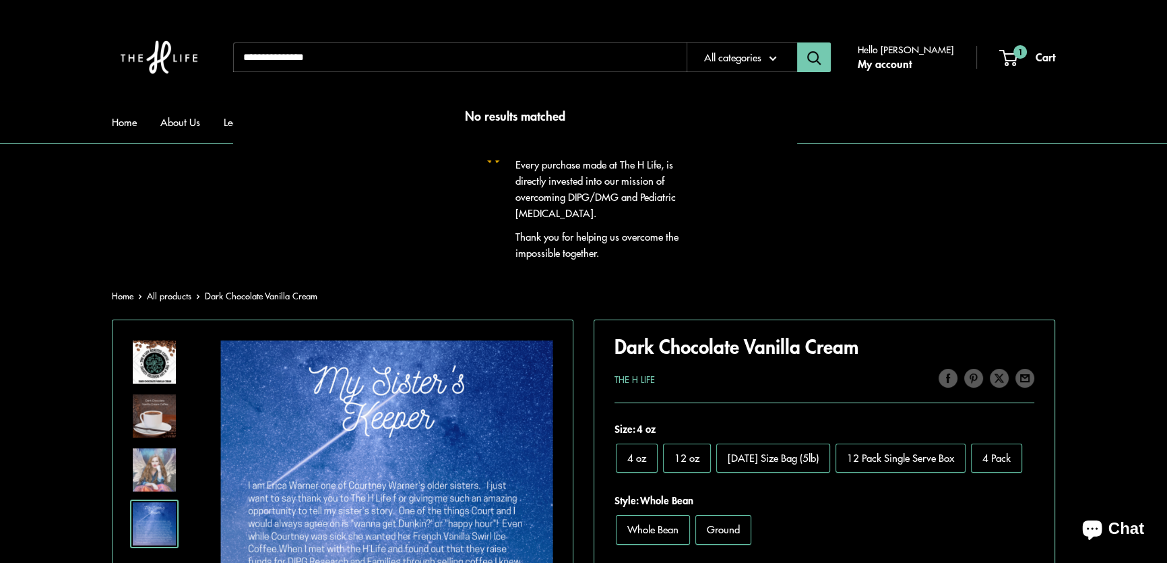
type input "**********"
click at [797, 42] on button "Search" at bounding box center [814, 57] width 34 height 30
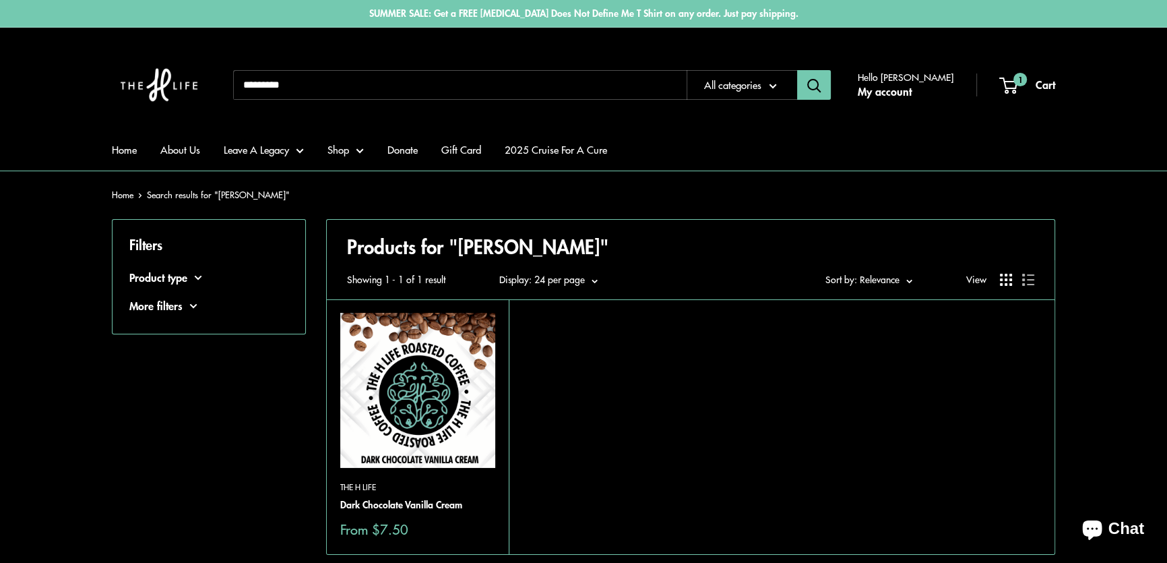
click at [273, 90] on input "Search..." at bounding box center [460, 85] width 454 height 30
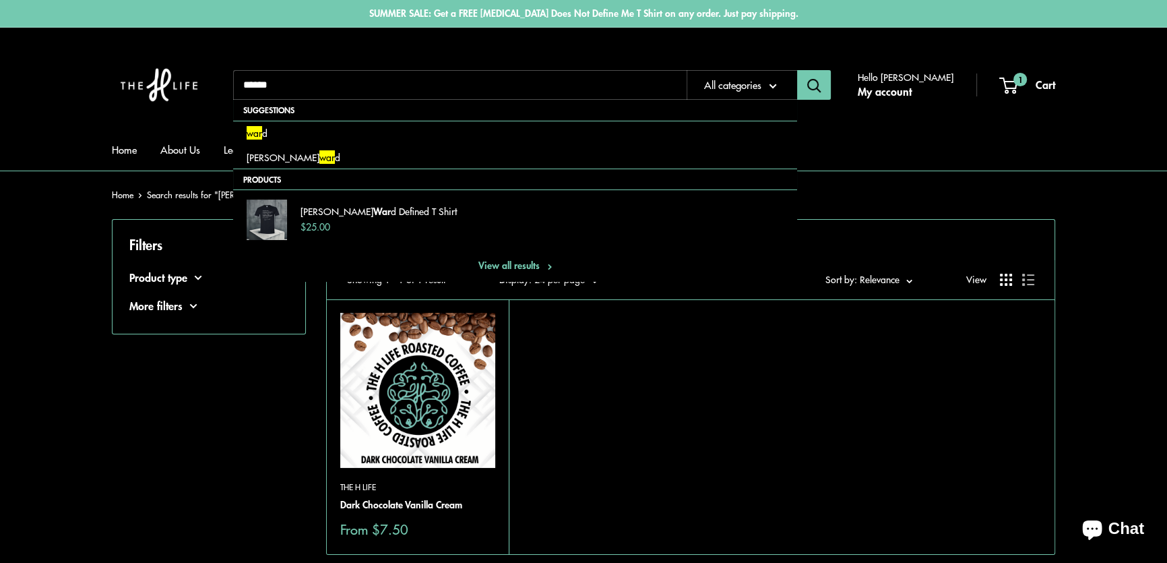
type input "******"
click at [797, 70] on button "Search" at bounding box center [814, 85] width 34 height 30
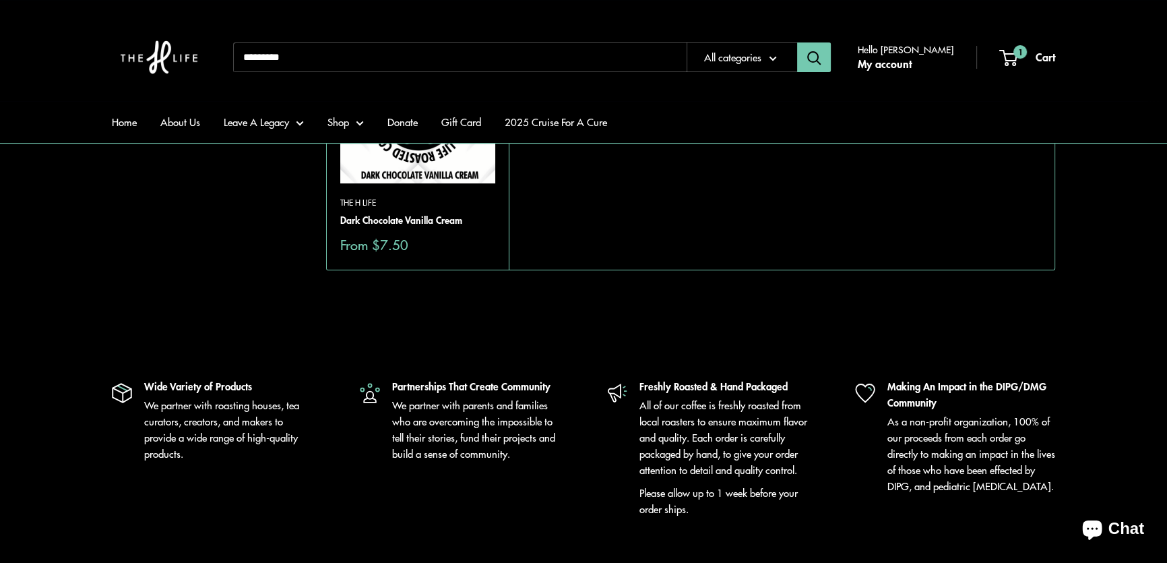
scroll to position [306, 0]
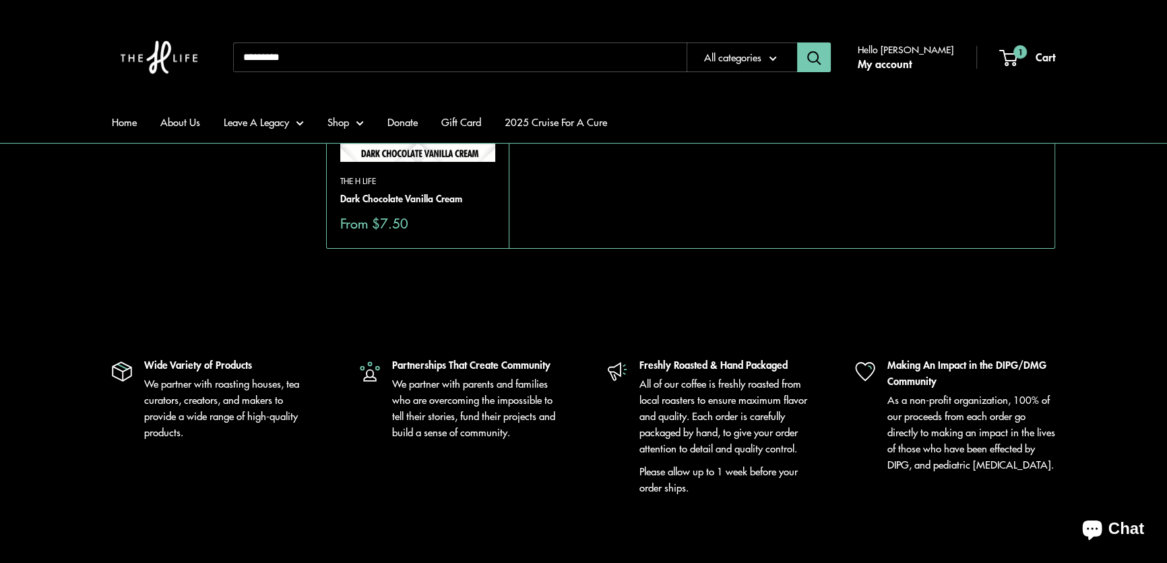
click at [492, 311] on body "Skip to content SUMMER SALE: Get a FREE [MEDICAL_DATA] Does Not Define Me T Shi…" at bounding box center [583, 510] width 1167 height 1633
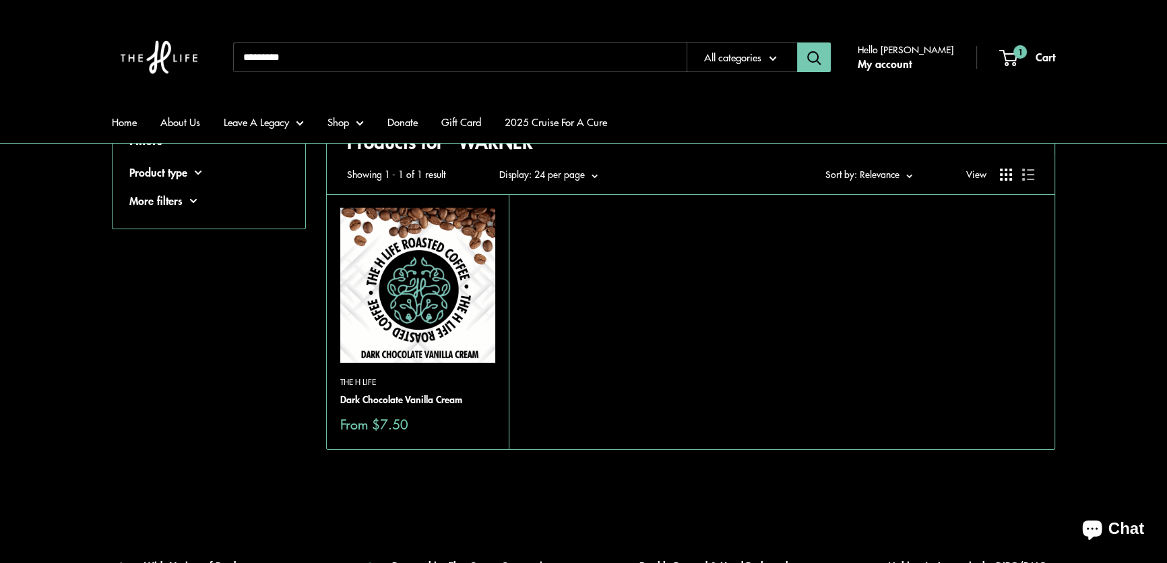
scroll to position [0, 0]
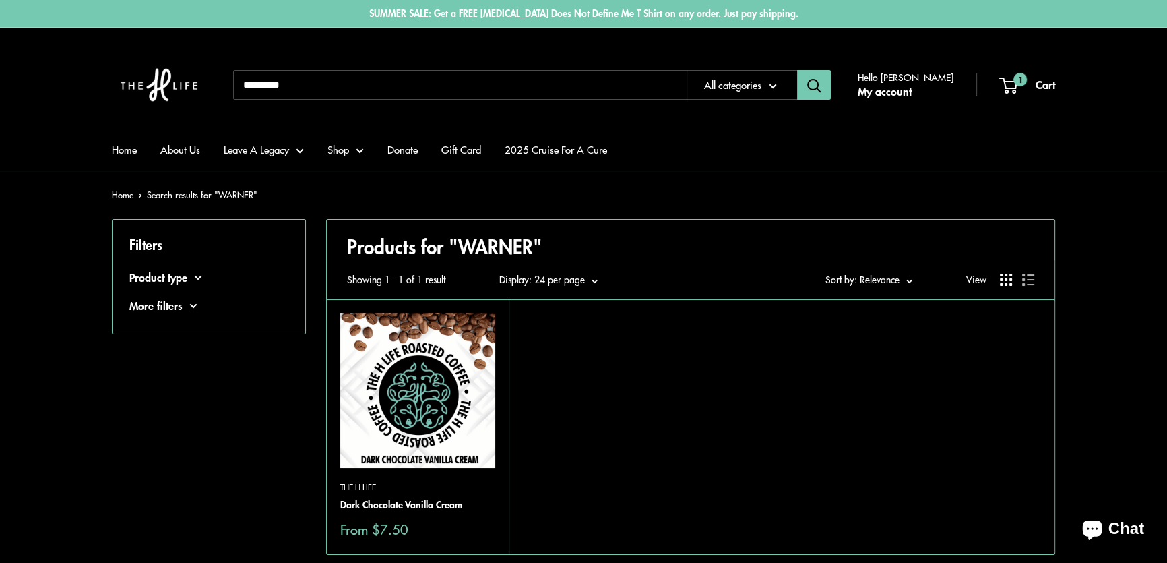
click at [0, 0] on img at bounding box center [0, 0] width 0 height 0
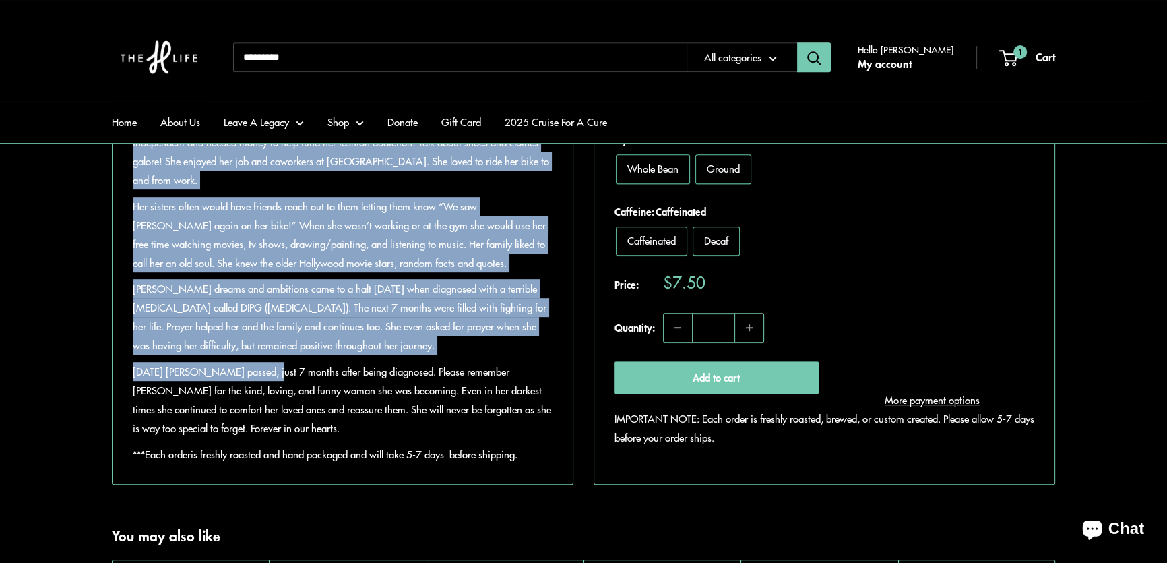
scroll to position [857, 0]
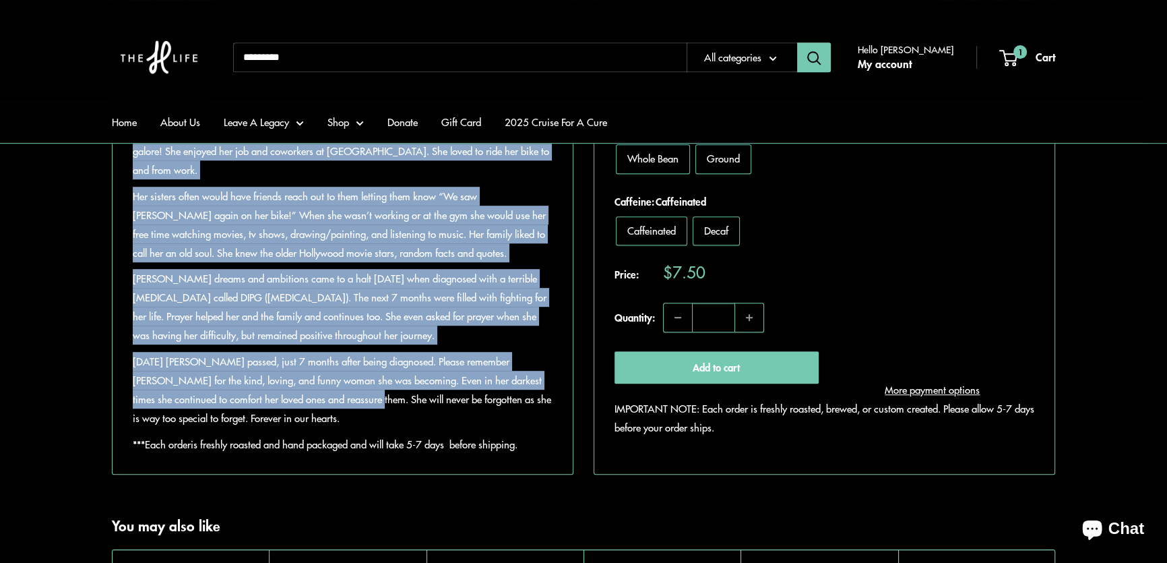
drag, startPoint x: 133, startPoint y: 317, endPoint x: 323, endPoint y: 420, distance: 215.3
click at [323, 420] on div "Rich and decadent coffee. Luxuriously self-indulgent quiet time coffee that wil…" at bounding box center [343, 210] width 420 height 485
copy div "June 13, 2002 the world was introduced to this fiery red head, Courtney Marie W…"
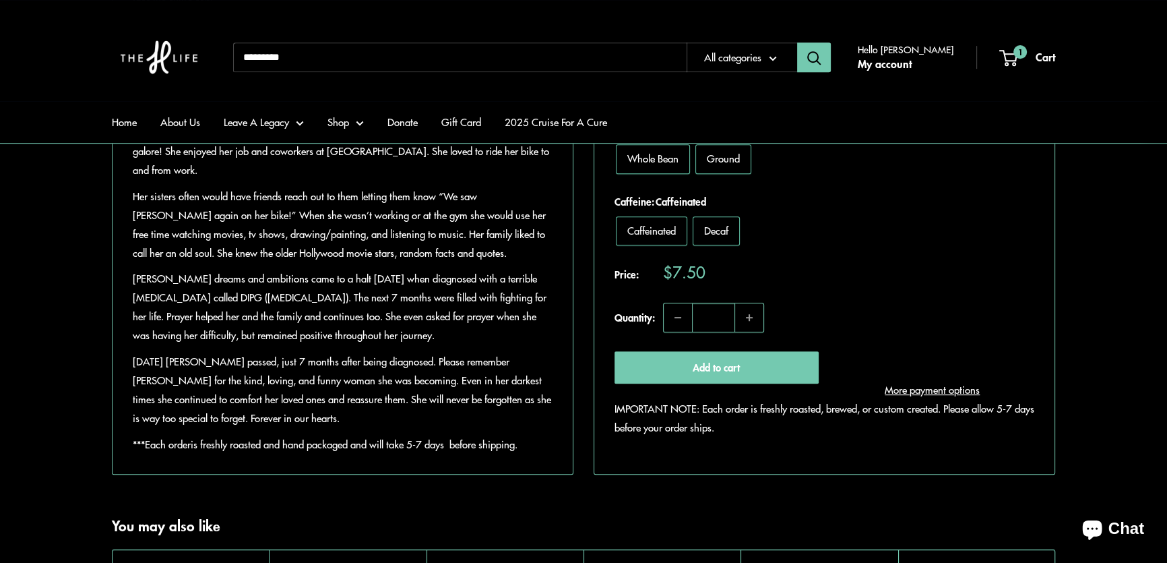
click at [454, 427] on p "May 2, 2021 Courtney passed, just 7 months after being diagnosed. Please rememb…" at bounding box center [343, 389] width 420 height 75
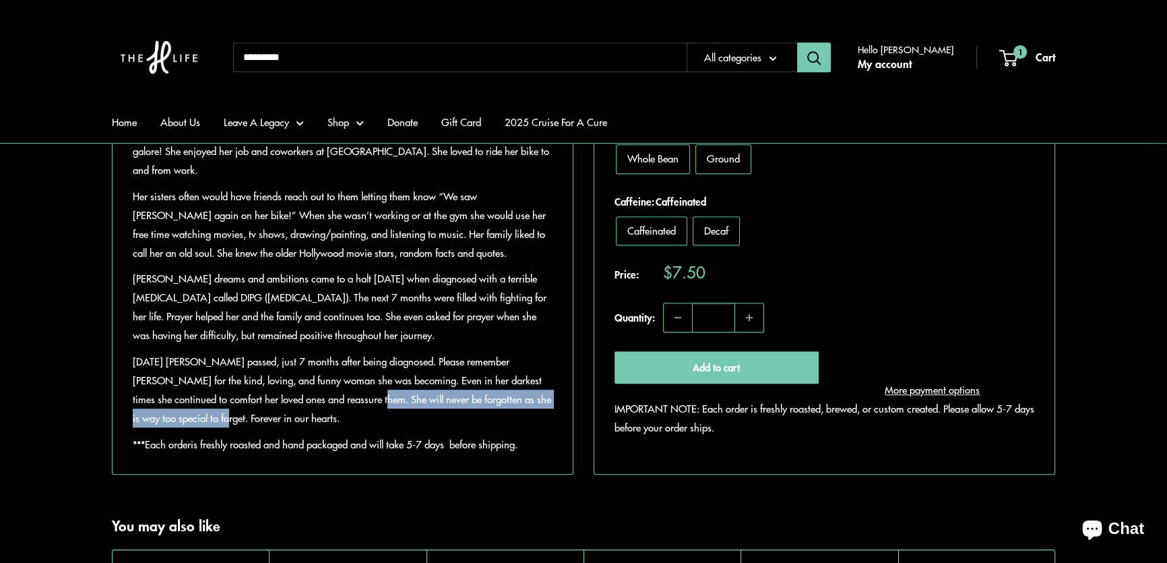
drag, startPoint x: 328, startPoint y: 418, endPoint x: 169, endPoint y: 437, distance: 159.6
click at [169, 427] on p "May 2, 2021 Courtney passed, just 7 months after being diagnosed. Please rememb…" at bounding box center [343, 389] width 420 height 75
copy p "She will never be forgotten as she is way too special to forget."
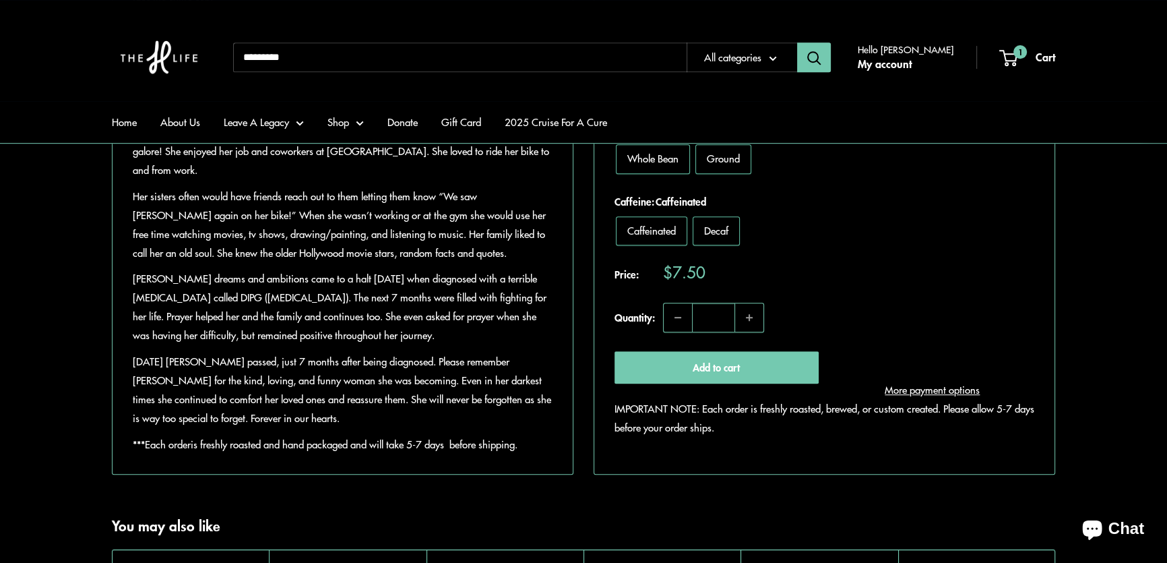
click at [589, 65] on input "Search..." at bounding box center [460, 57] width 454 height 30
click at [133, 113] on link "Home" at bounding box center [124, 122] width 25 height 19
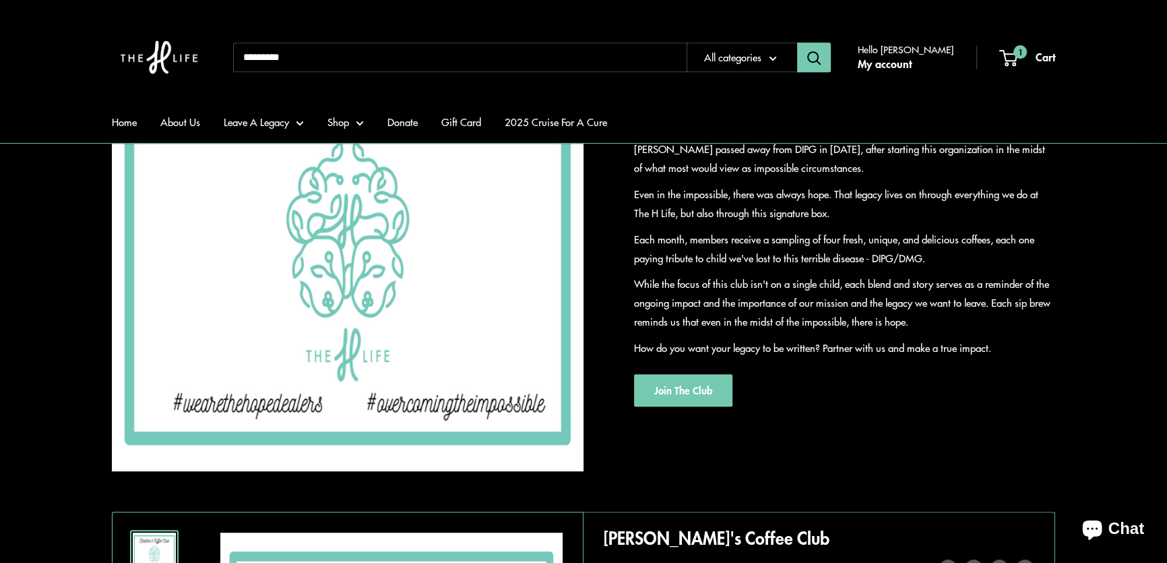
scroll to position [919, 0]
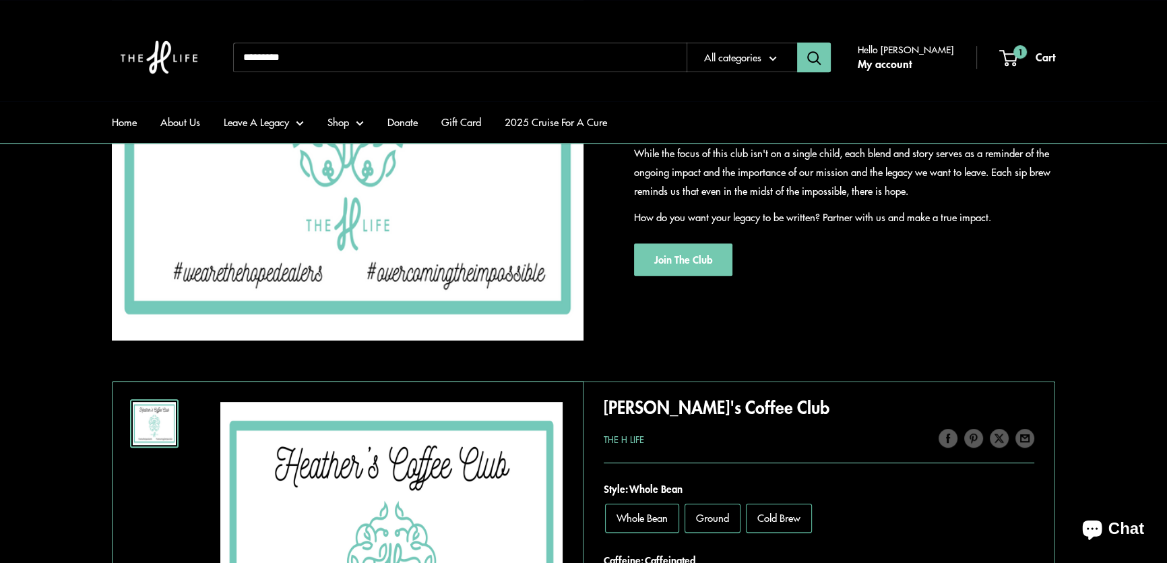
click at [932, 223] on p "How do you want your legacy to be written? Partner with us and make a true impa…" at bounding box center [844, 217] width 421 height 19
